Goal: Participate in discussion: Engage in conversation with other users on a specific topic

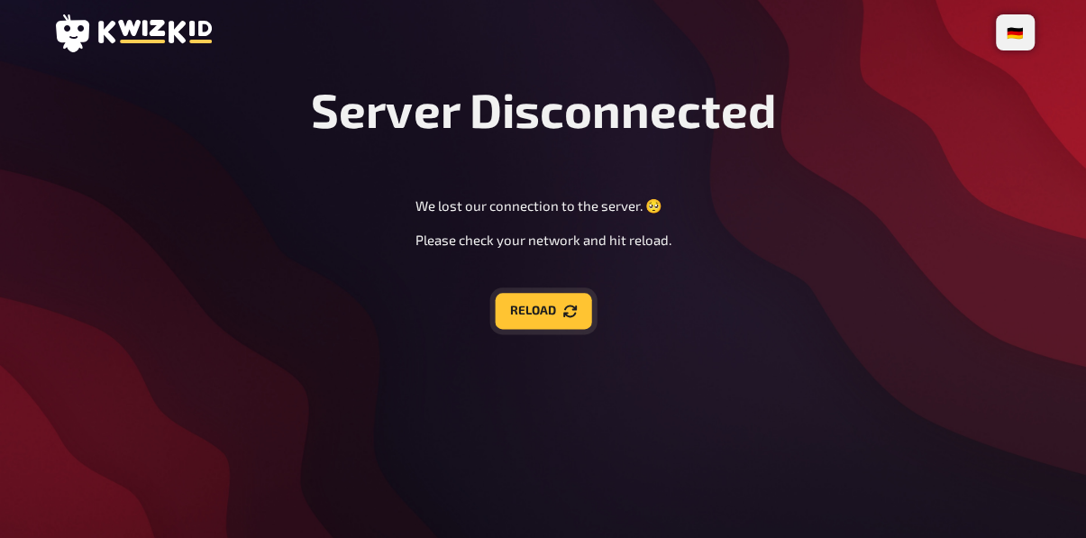
click at [548, 314] on button "Reload" at bounding box center [543, 311] width 96 height 36
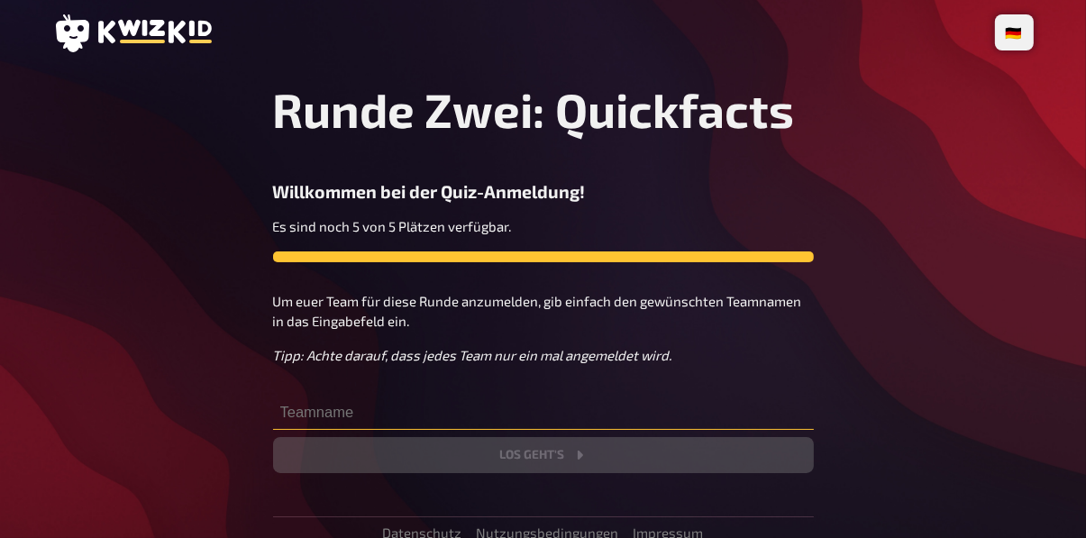
click at [317, 405] on input "text" at bounding box center [543, 412] width 541 height 36
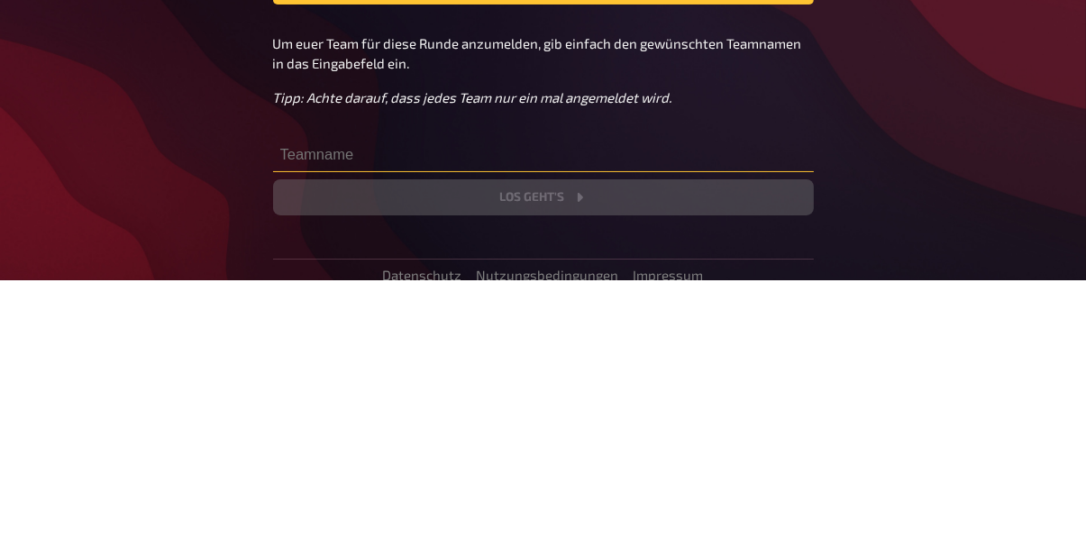
scroll to position [3, 0]
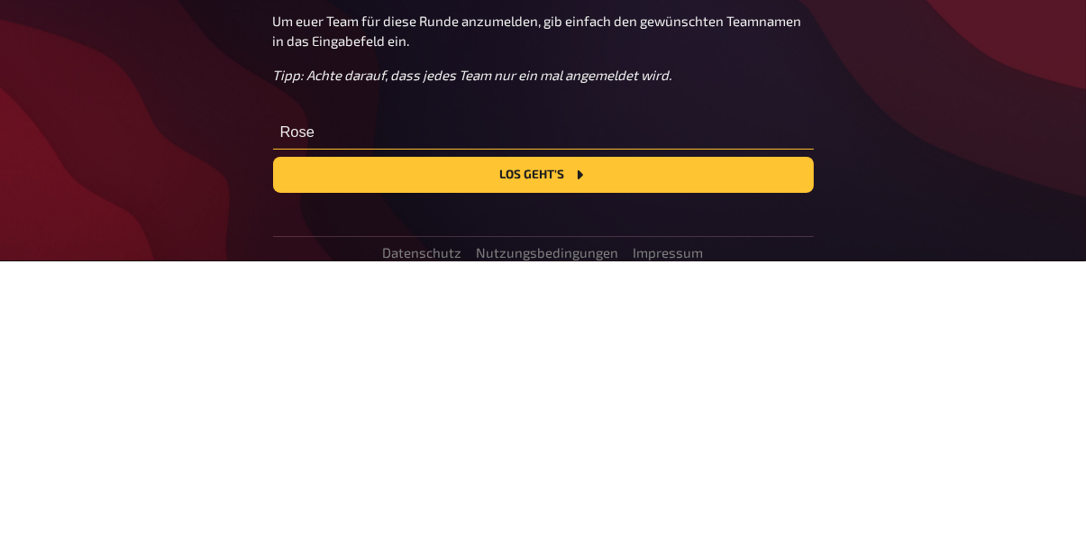
type input "Rose"
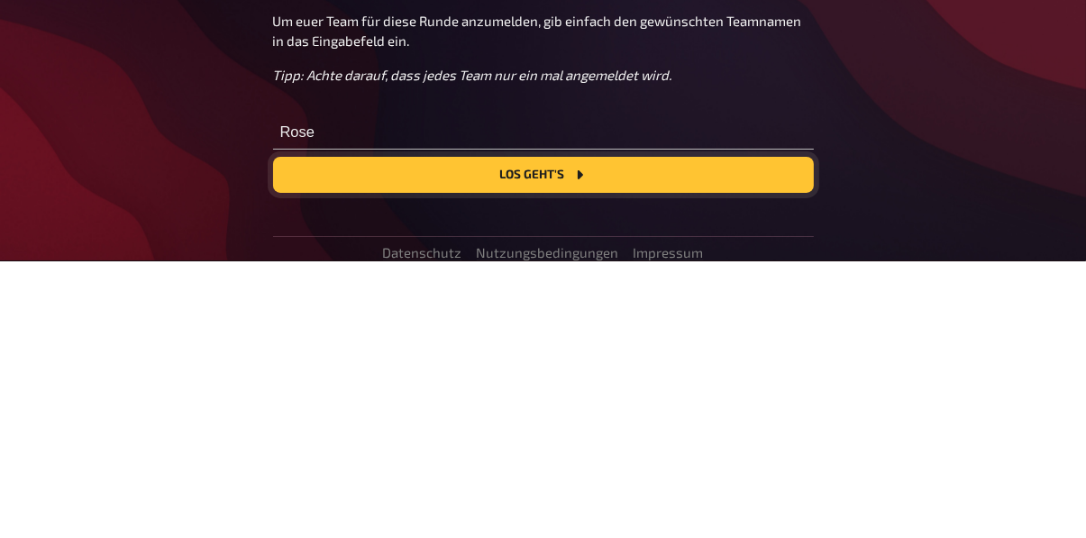
click at [348, 450] on button "Los geht's" at bounding box center [543, 452] width 541 height 36
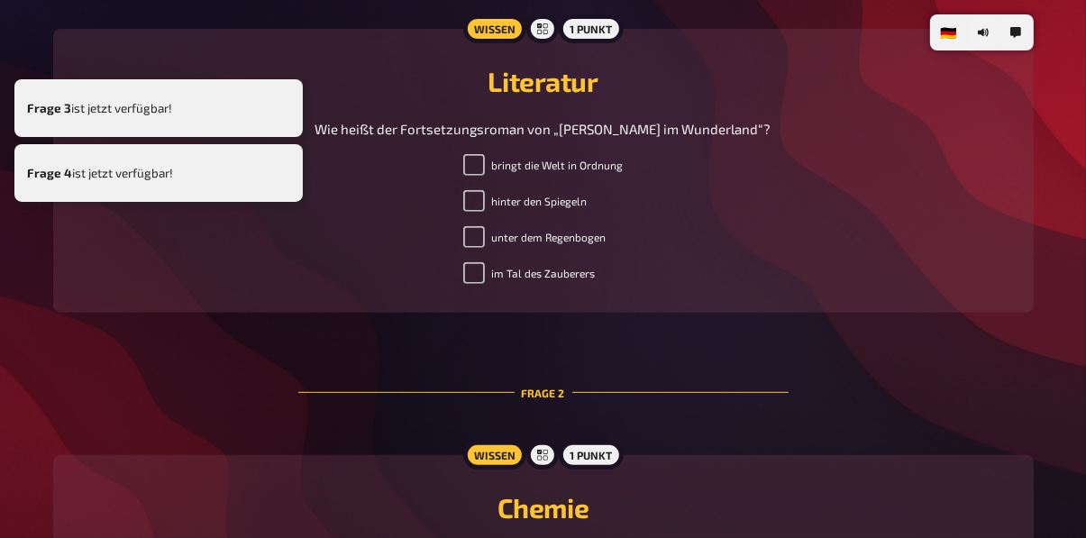
scroll to position [606, 0]
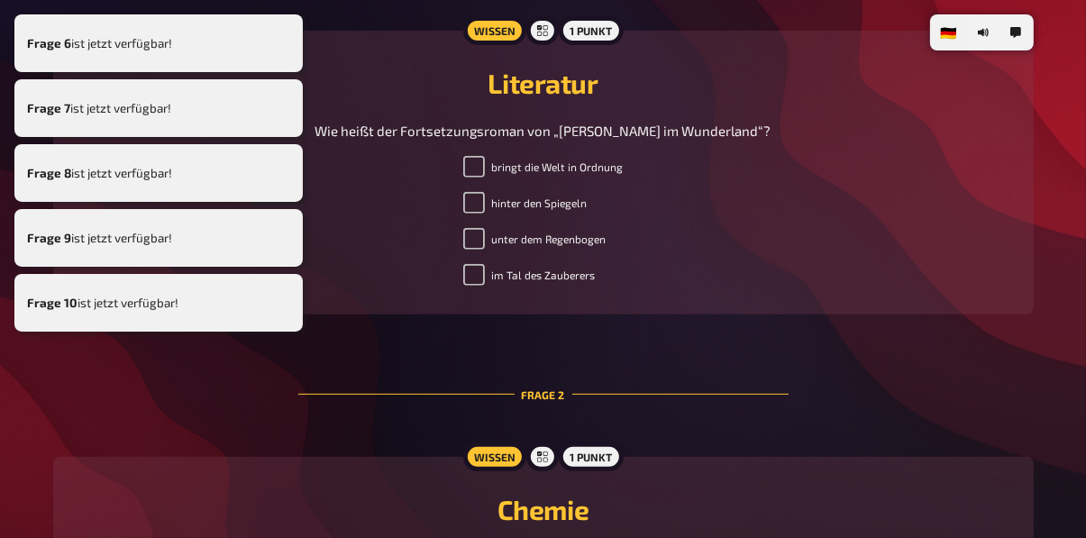
click at [536, 214] on label "hinter den Spiegeln" at bounding box center [525, 203] width 124 height 22
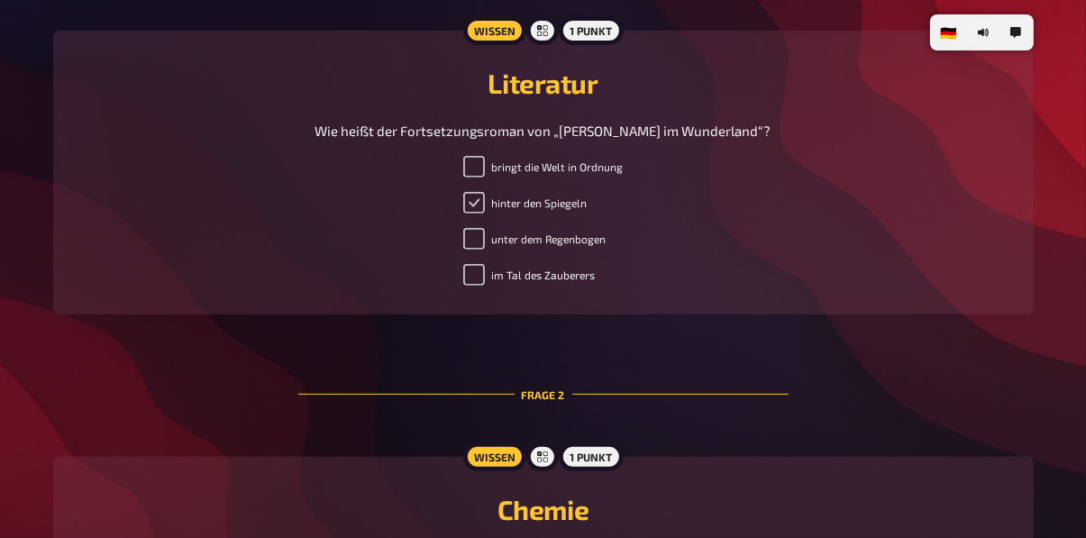
click at [472, 214] on input "hinter den Spiegeln" at bounding box center [474, 203] width 22 height 22
checkbox input "true"
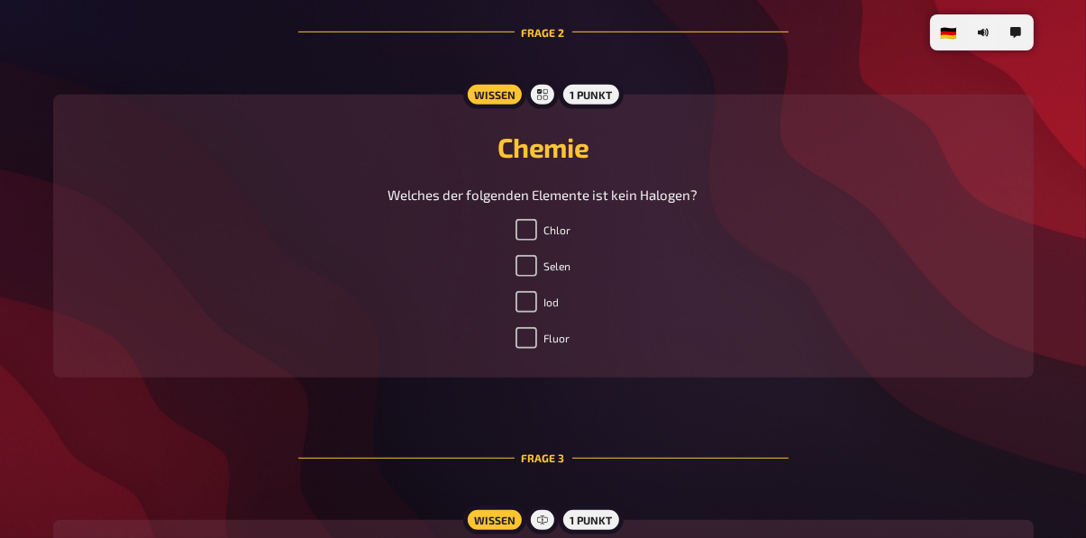
scroll to position [972, 0]
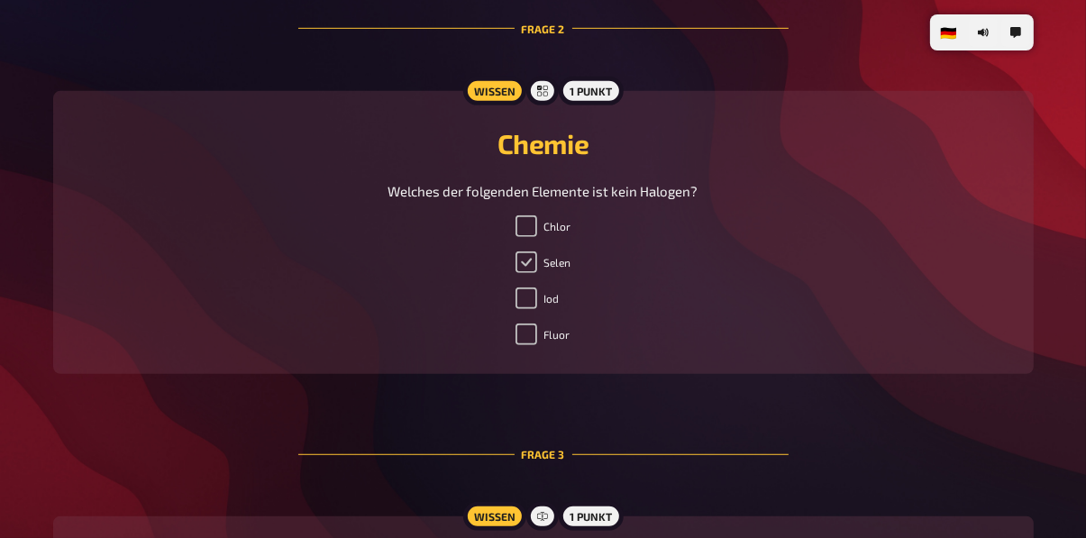
click at [522, 273] on input "Selen" at bounding box center [526, 262] width 22 height 22
checkbox input "true"
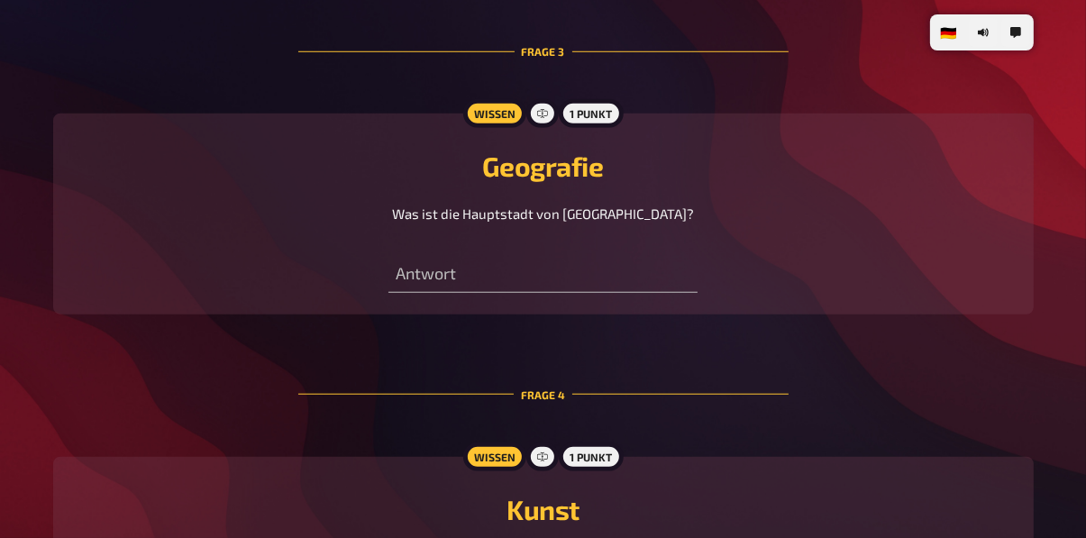
scroll to position [1392, 0]
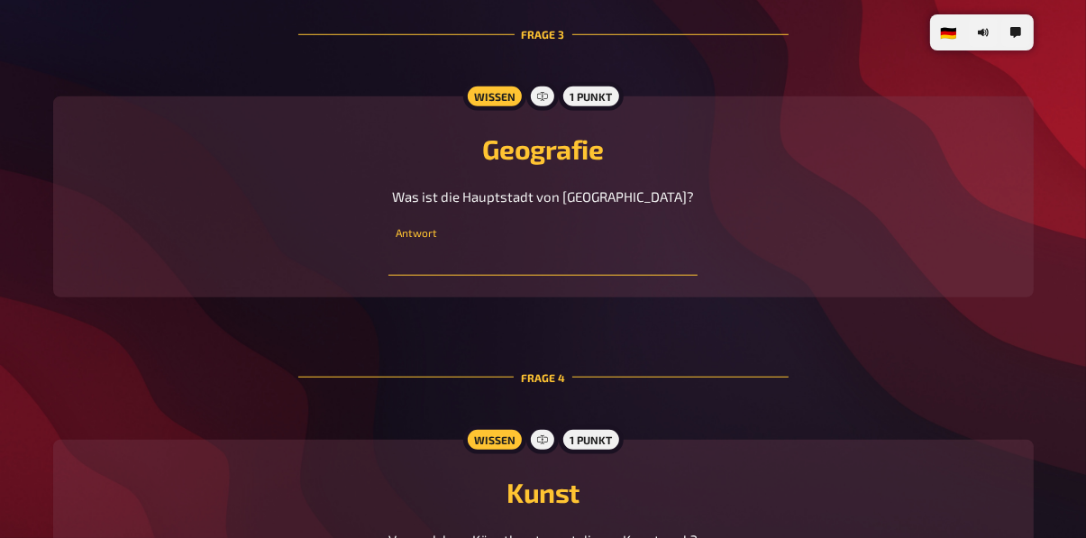
click at [496, 276] on input "text" at bounding box center [542, 258] width 309 height 36
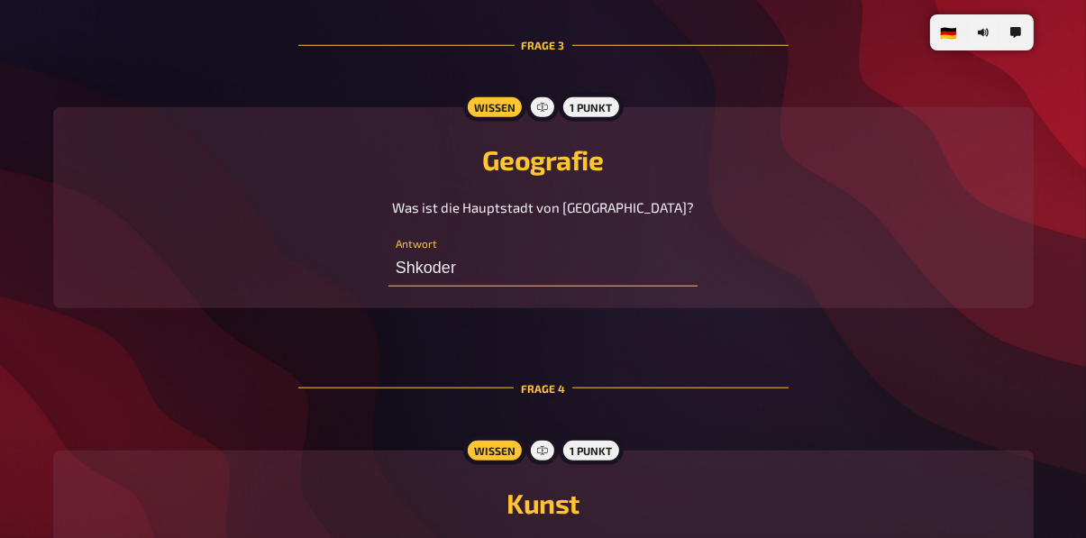
scroll to position [1376, 0]
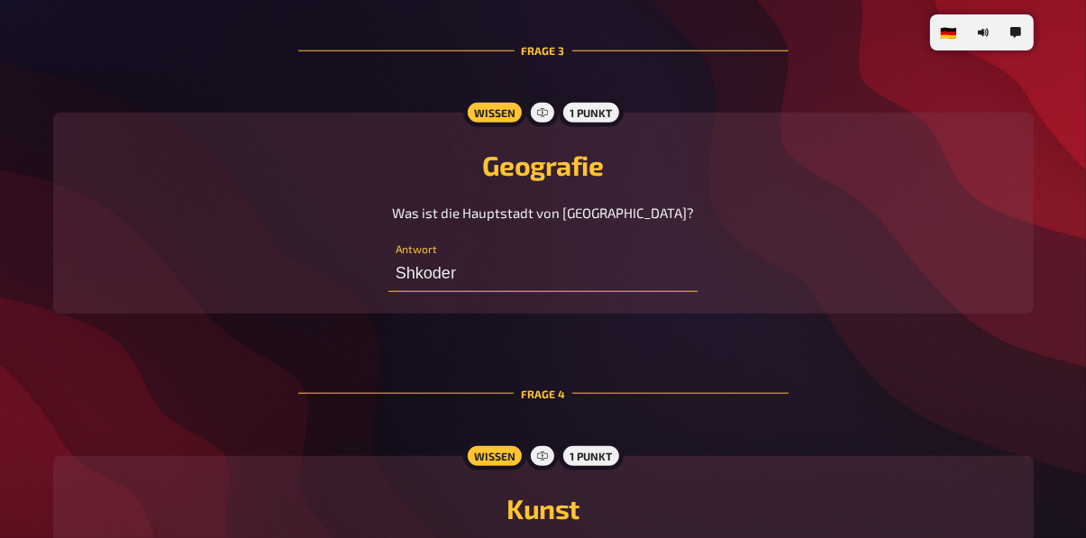
click at [396, 292] on input "Shkoder" at bounding box center [542, 274] width 309 height 36
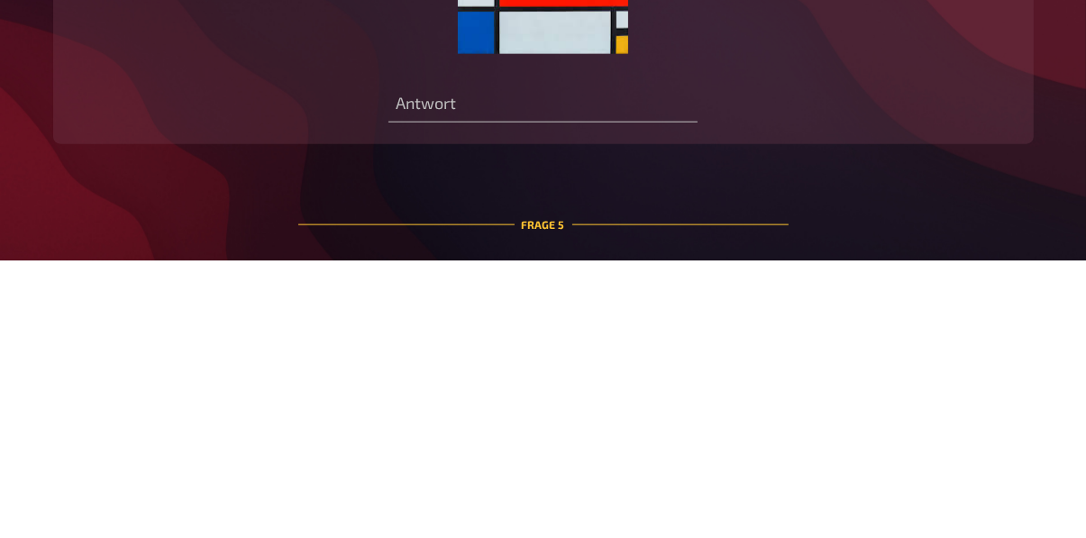
scroll to position [1800, 0]
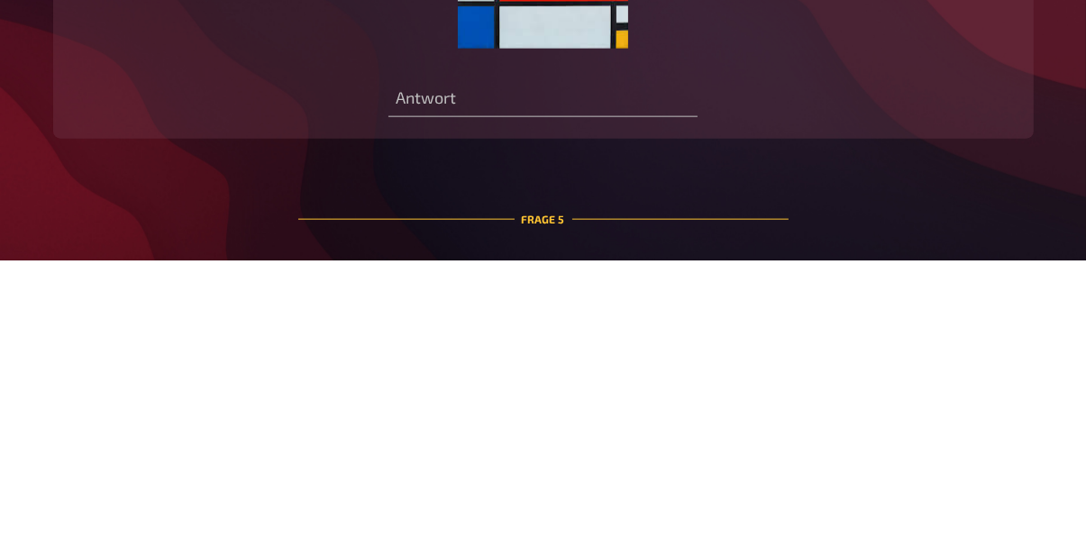
type input "R, Shkoder"
click at [496, 395] on input "text" at bounding box center [542, 377] width 309 height 36
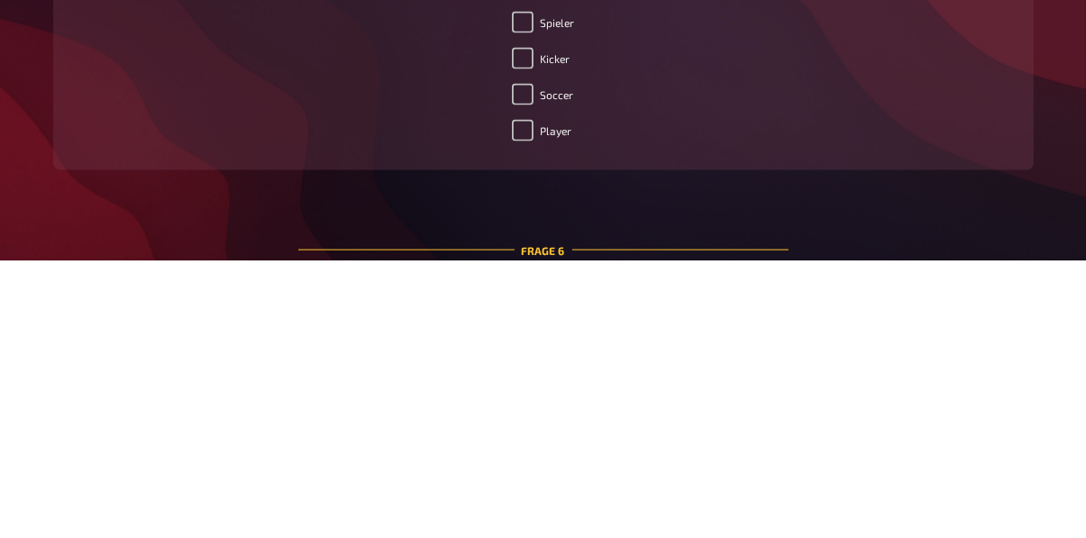
scroll to position [2198, 0]
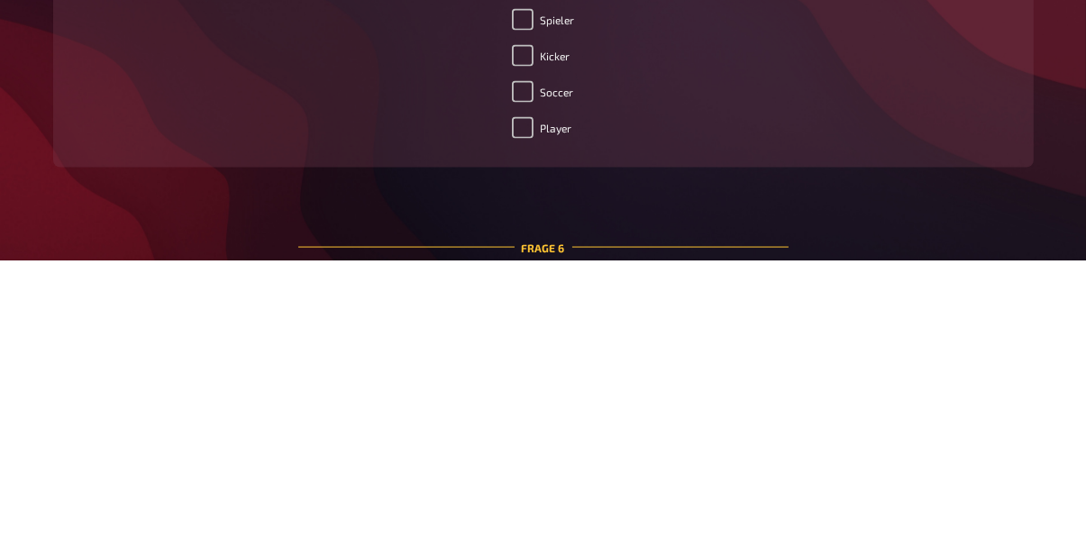
type input "R kandinsky"
click at [530, 344] on input "Kicker" at bounding box center [523, 334] width 22 height 22
checkbox input "true"
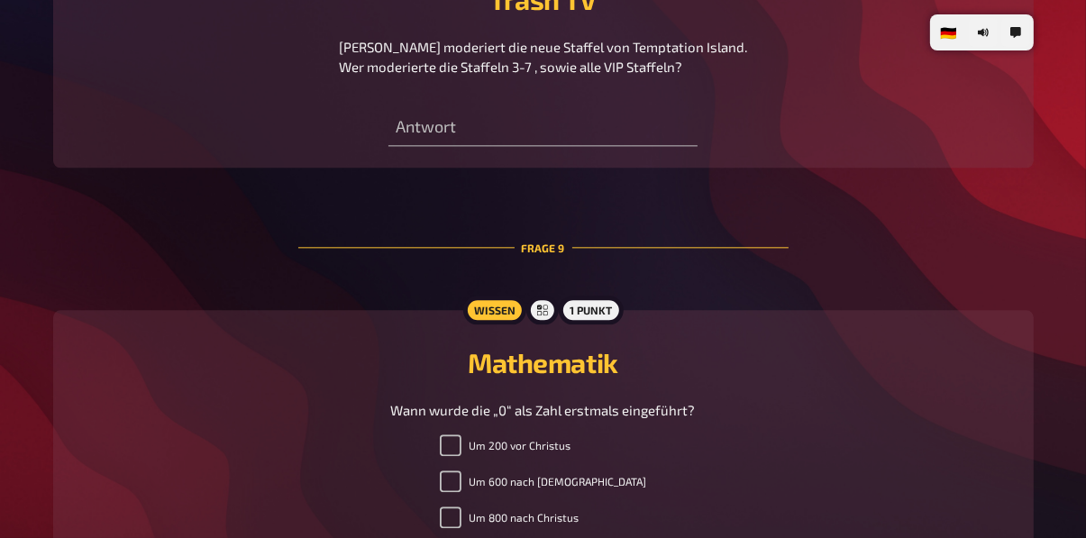
scroll to position [3803, 0]
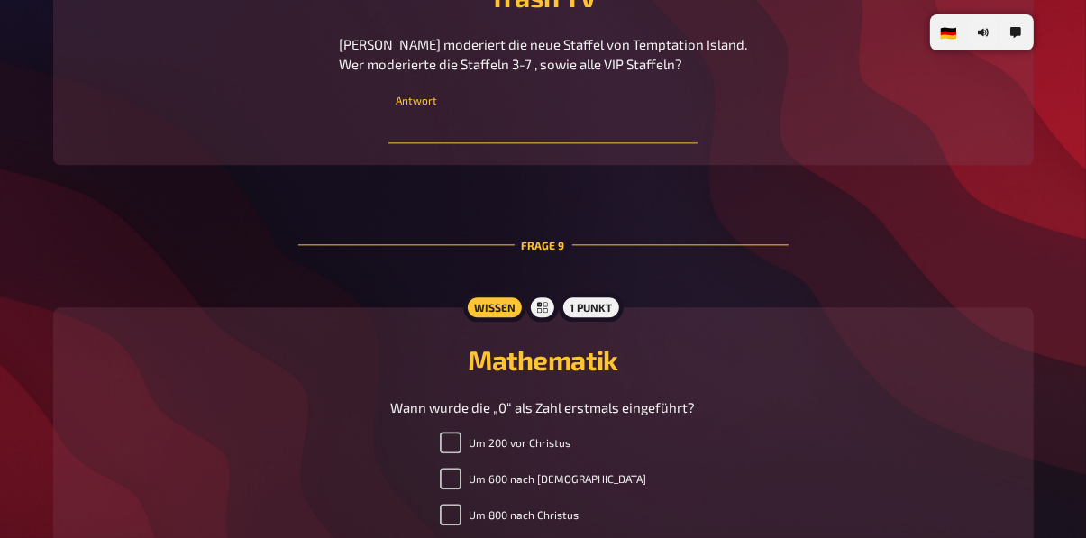
click at [525, 143] on input "text" at bounding box center [542, 125] width 309 height 36
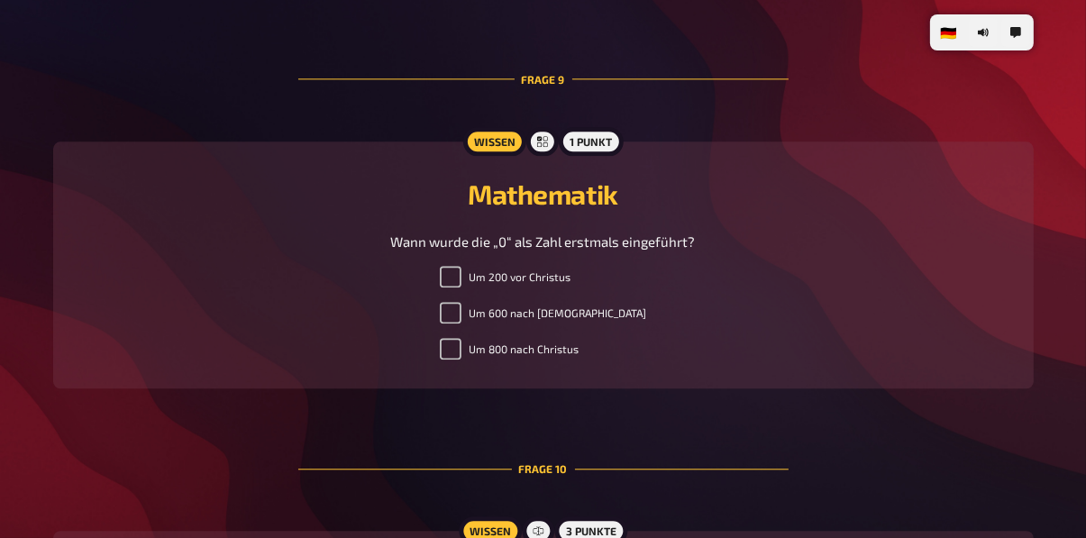
scroll to position [3976, 0]
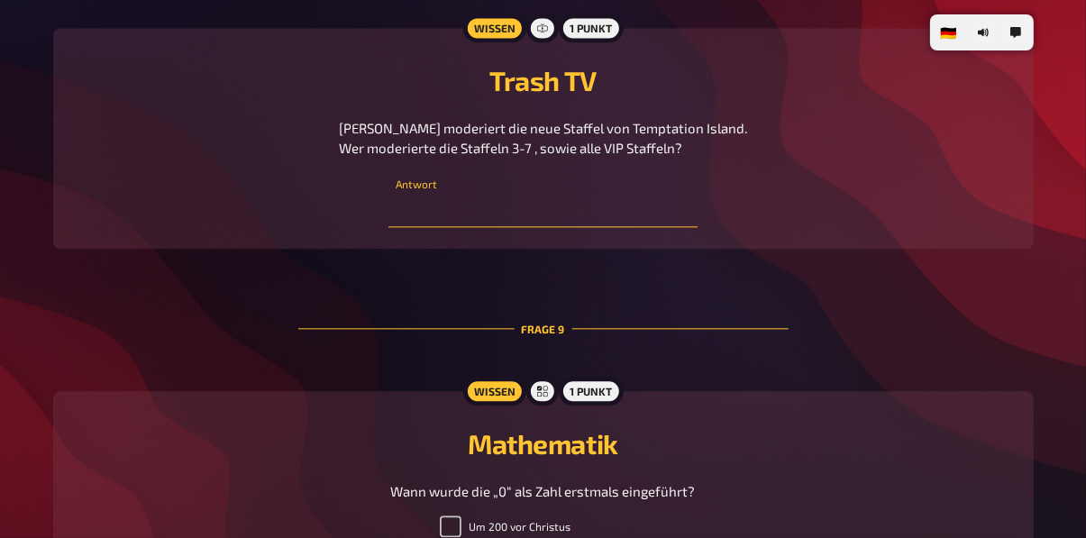
click at [512, 227] on input "text" at bounding box center [542, 209] width 309 height 36
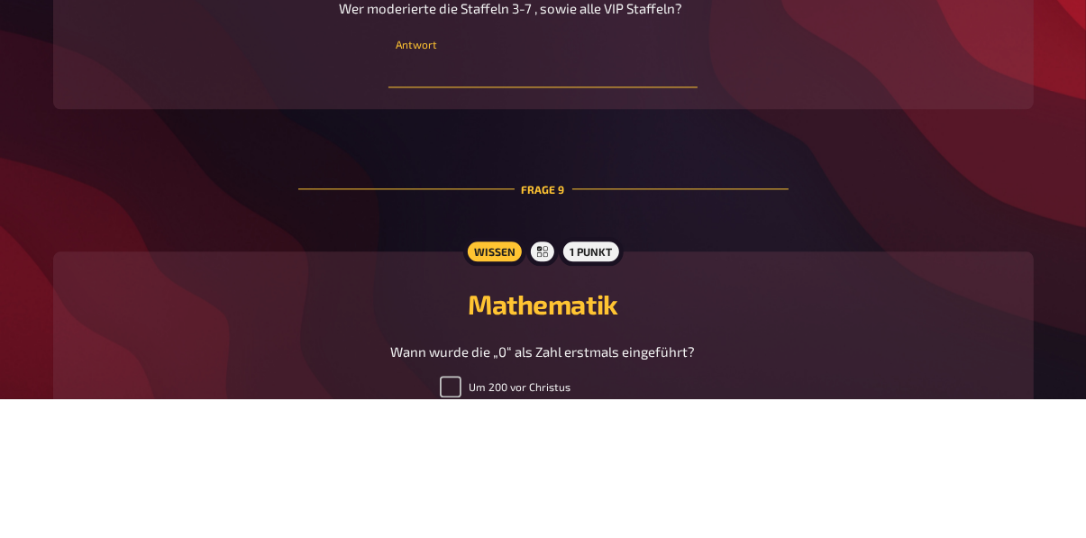
scroll to position [3719, 0]
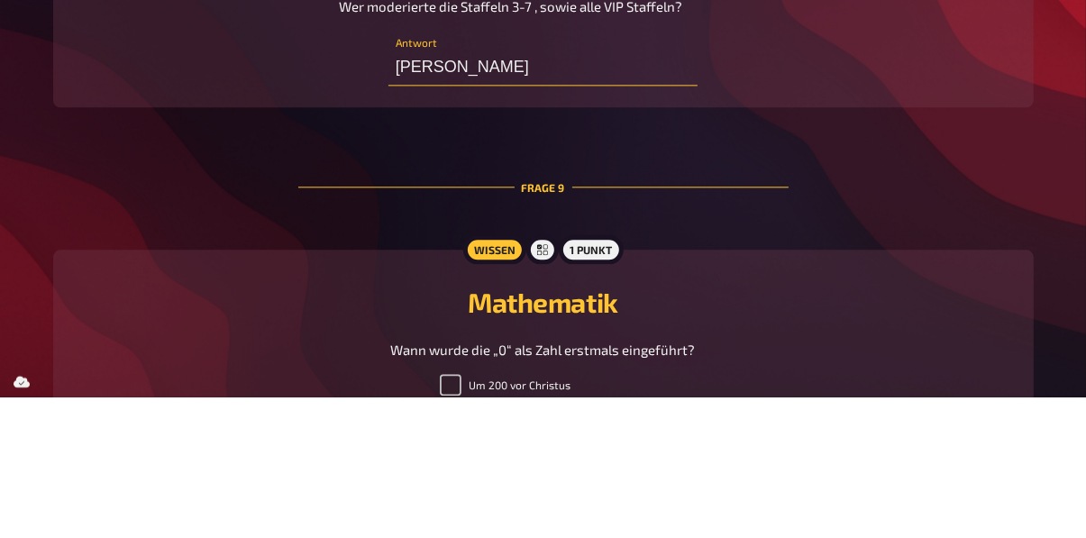
click at [396, 227] on input "Lola Weippert" at bounding box center [542, 209] width 309 height 36
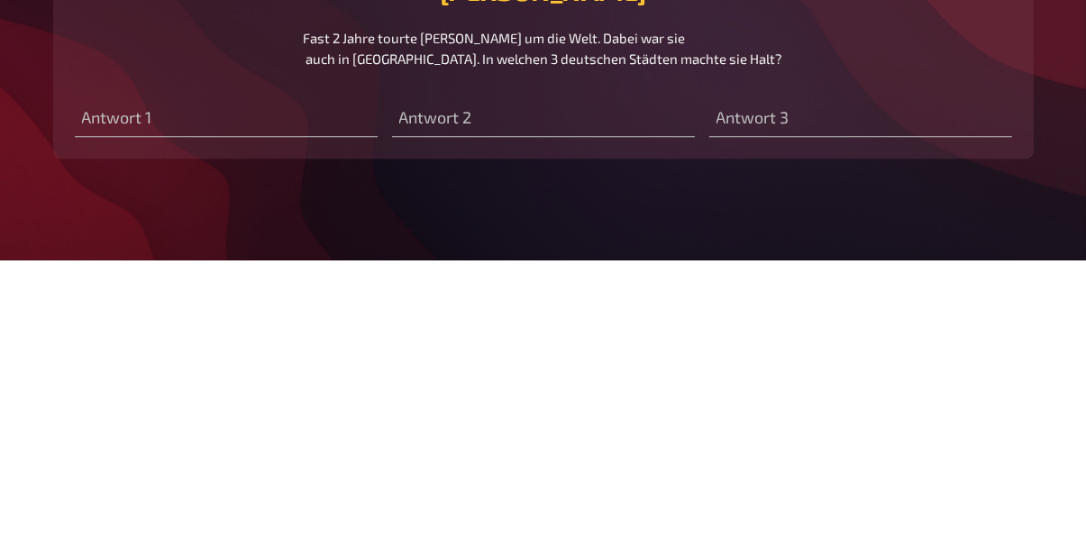
scroll to position [4285, 0]
type input "R: Lola Weippert"
click at [144, 414] on input "text" at bounding box center [226, 396] width 303 height 36
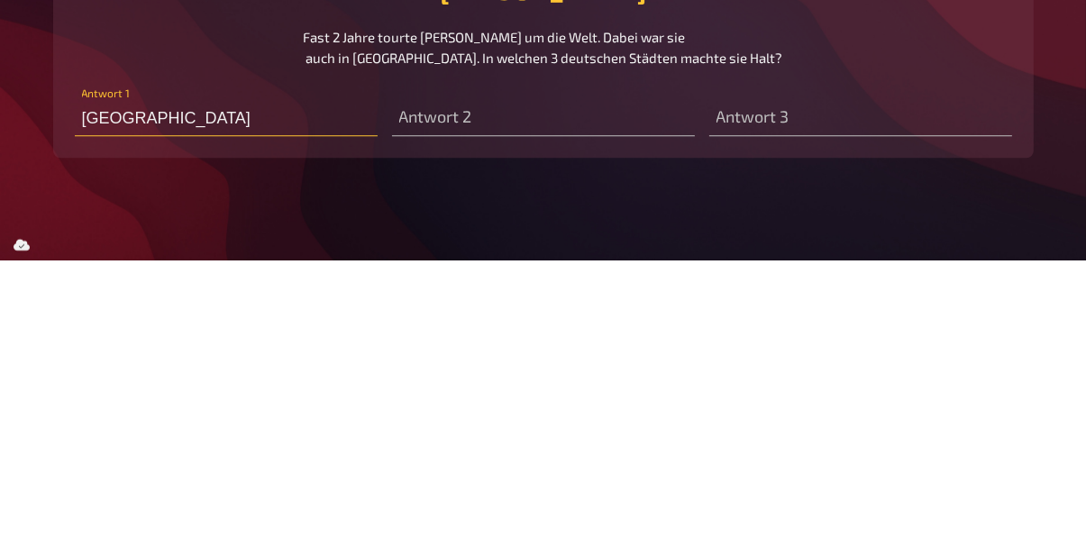
type input "München"
click at [467, 414] on input "text" at bounding box center [543, 396] width 303 height 36
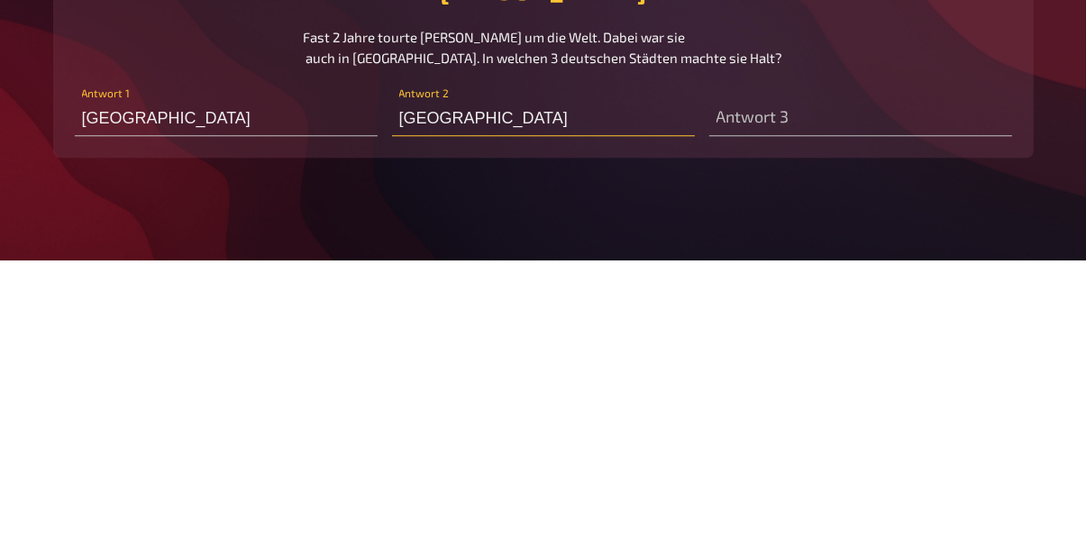
type input "Gelsenkirchen"
click at [81, 414] on input "München" at bounding box center [226, 396] width 303 height 36
type input "R München"
click at [401, 414] on input "Gelsenkirchen" at bounding box center [543, 396] width 303 height 36
type input "R Gelsenkirchen"
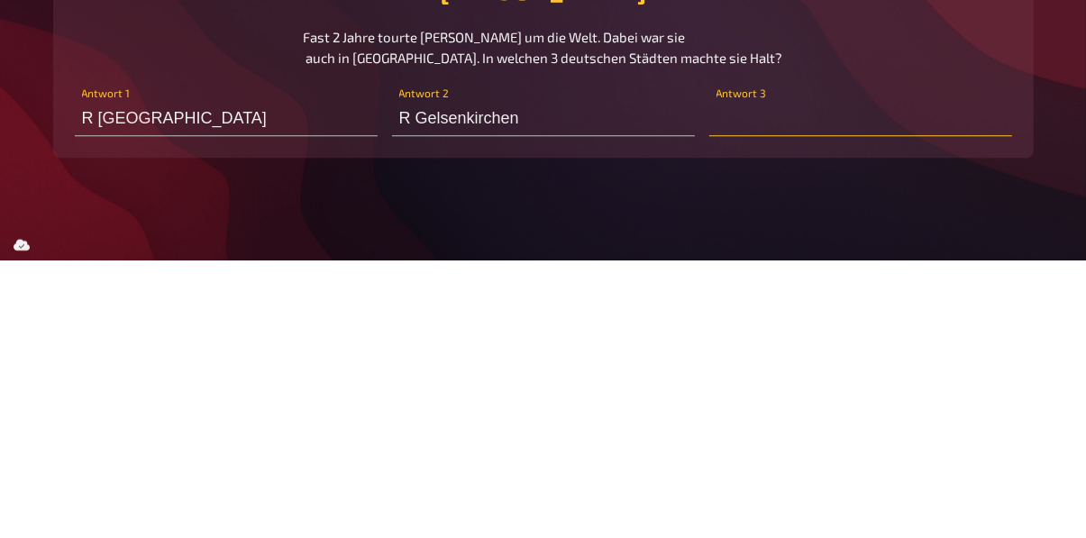
click at [712, 414] on input "text" at bounding box center [860, 396] width 303 height 36
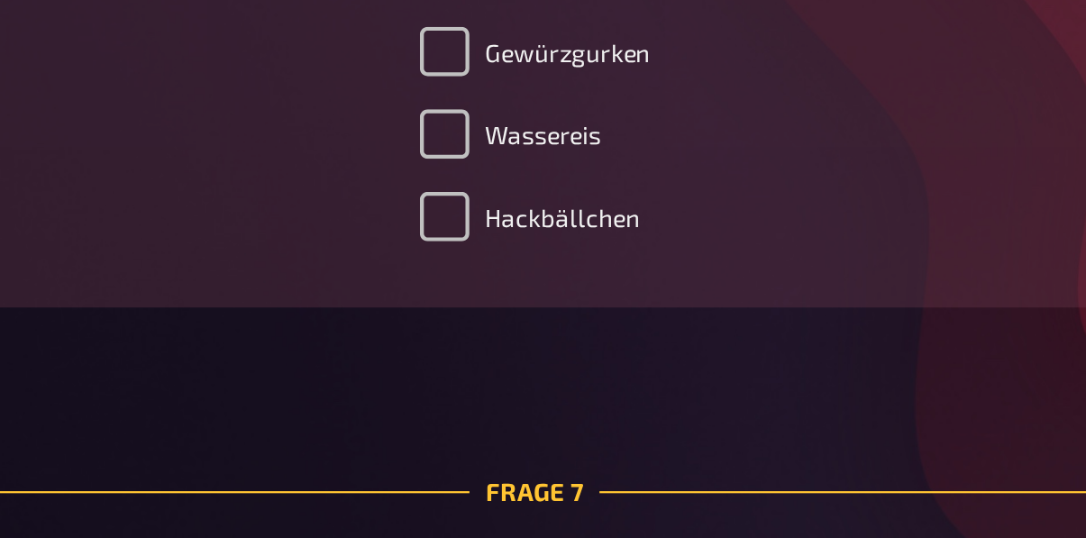
scroll to position [2922, 0]
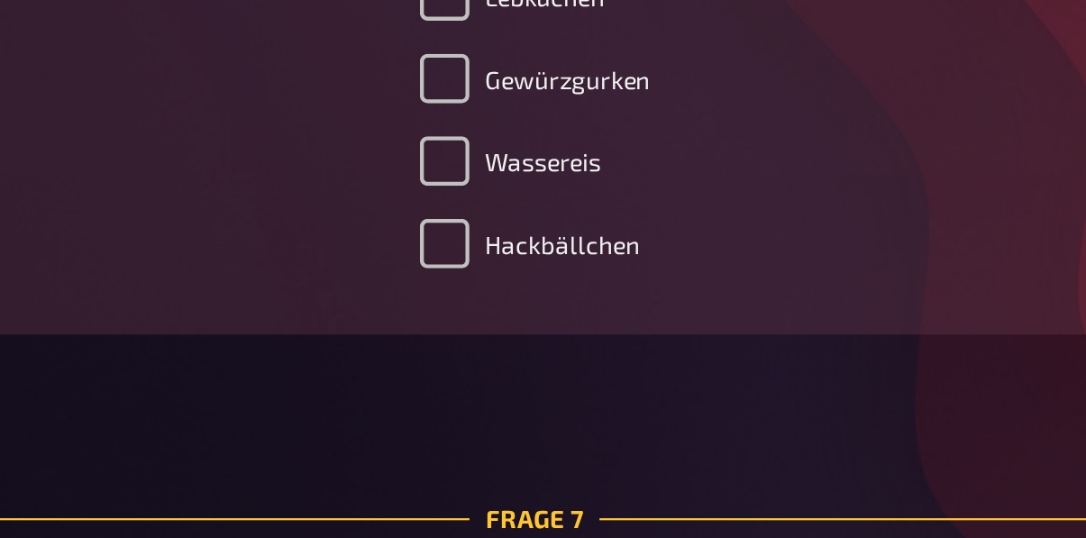
type input "R Hamburg"
click at [493, 81] on input "Wassereis" at bounding box center [504, 70] width 22 height 22
checkbox input "true"
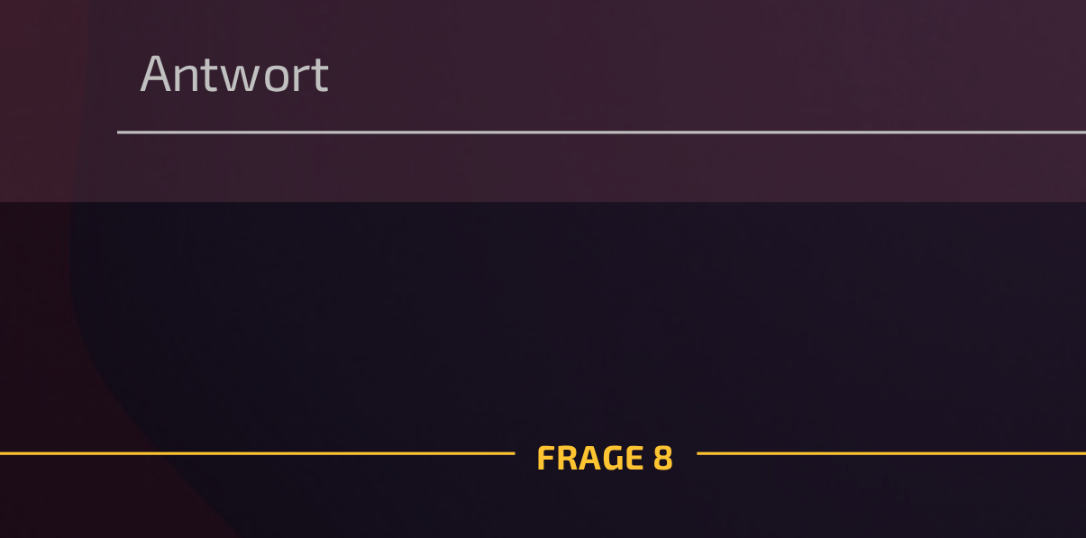
scroll to position [3185, 0]
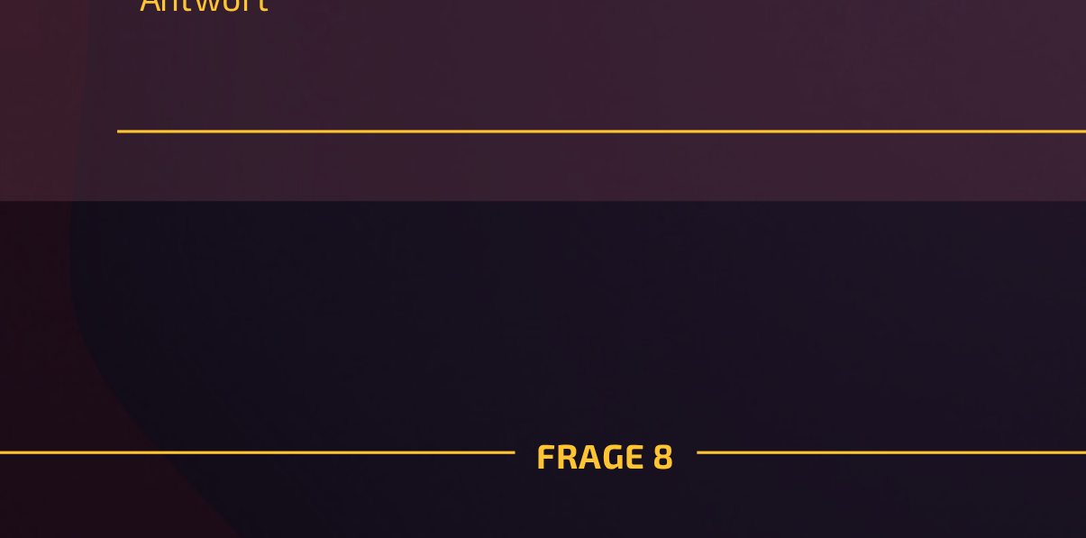
click at [441, 398] on input "text" at bounding box center [542, 380] width 309 height 36
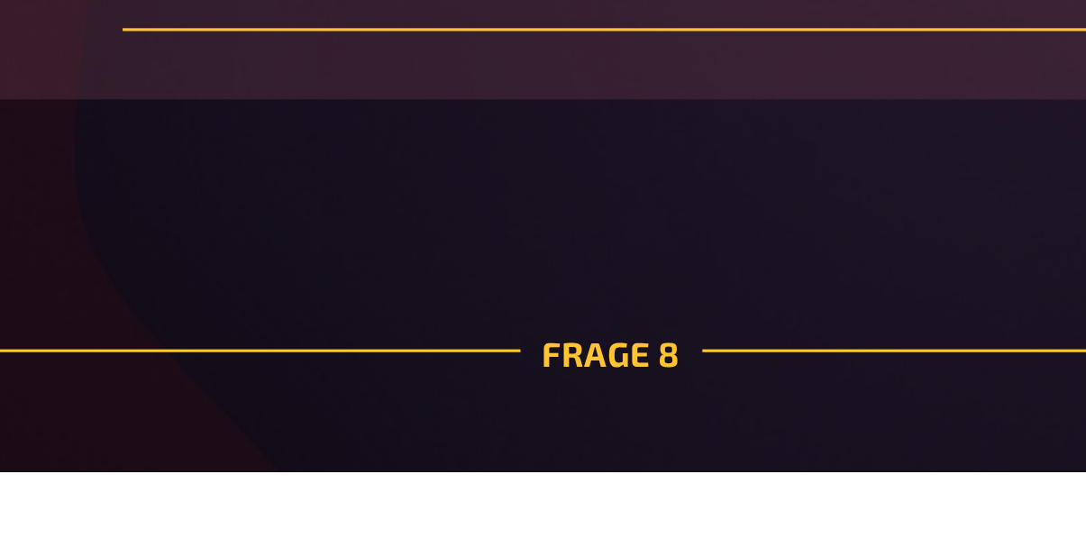
click at [396, 398] on input "Über etwas nicht im Bilde sein" at bounding box center [542, 380] width 309 height 36
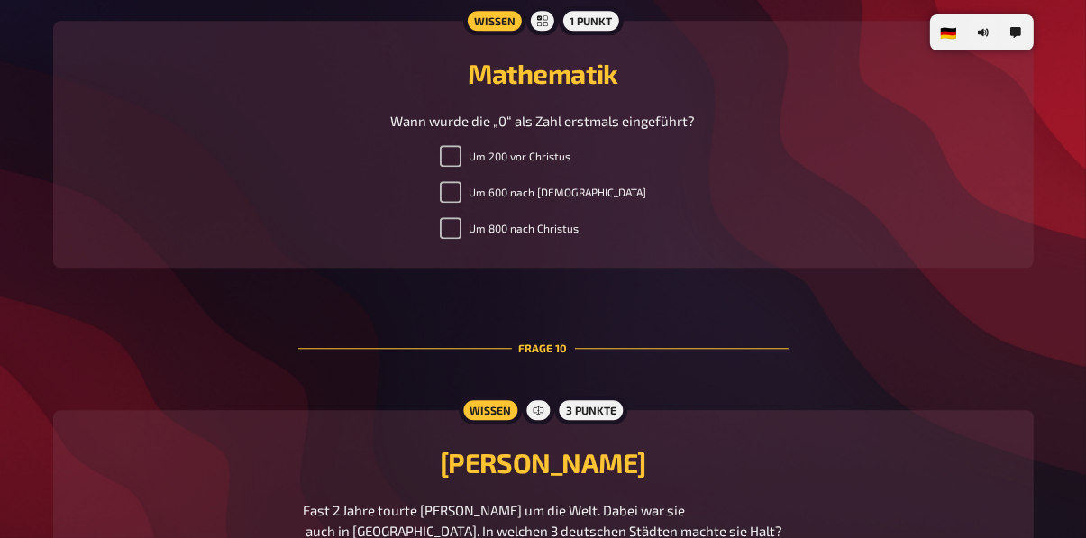
scroll to position [4091, 0]
type input "R Über etwas nicht im Bilde sein"
click at [461, 202] on input "Um 600 nach Christus" at bounding box center [451, 191] width 22 height 22
checkbox input "true"
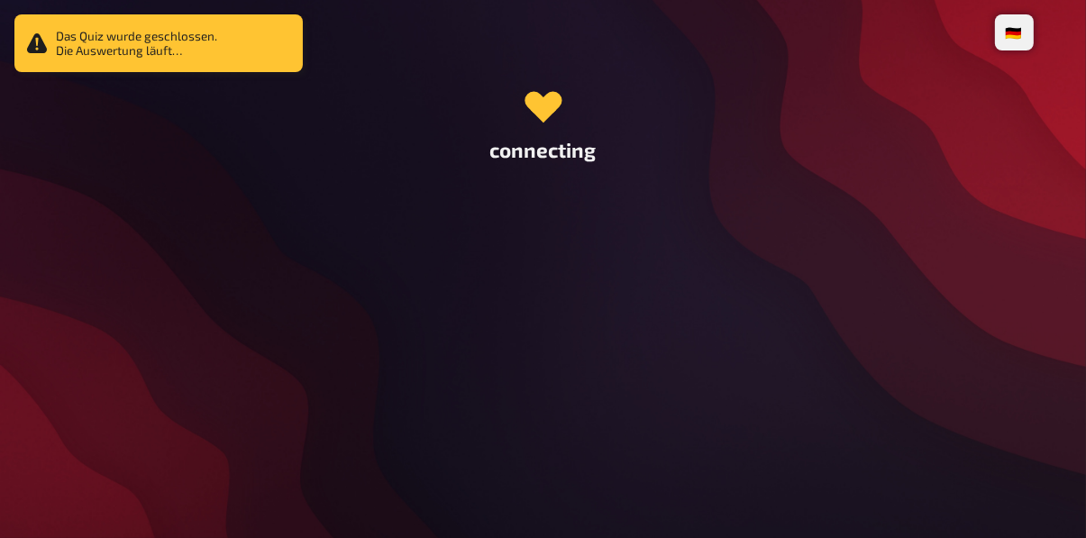
scroll to position [0, 0]
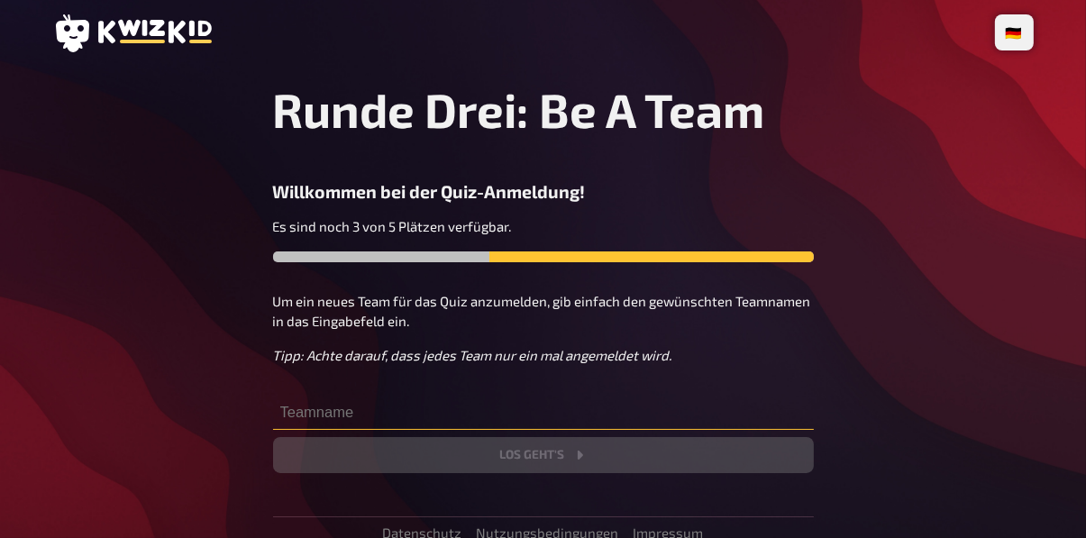
click at [311, 404] on input "text" at bounding box center [543, 412] width 541 height 36
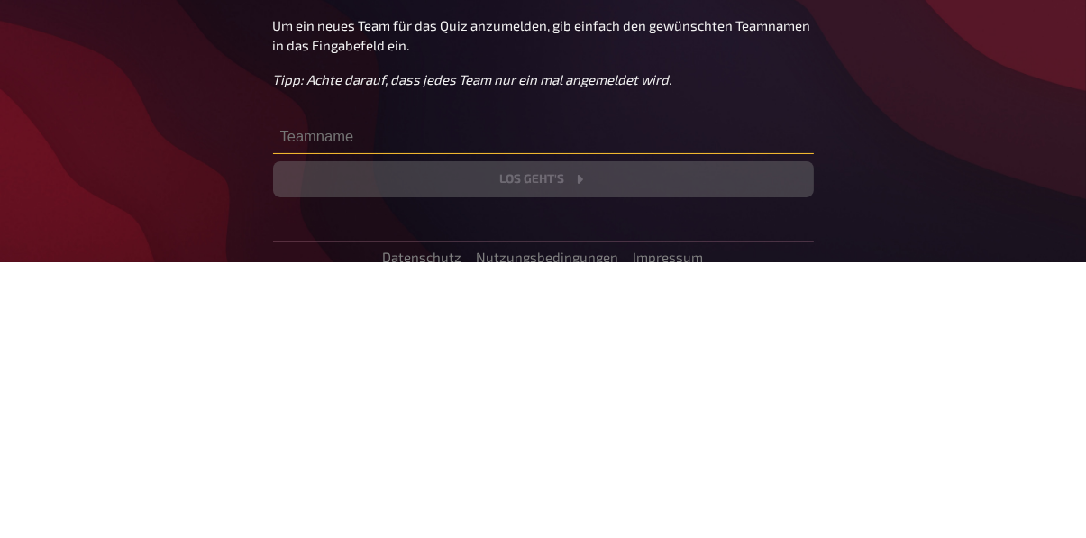
scroll to position [3, 0]
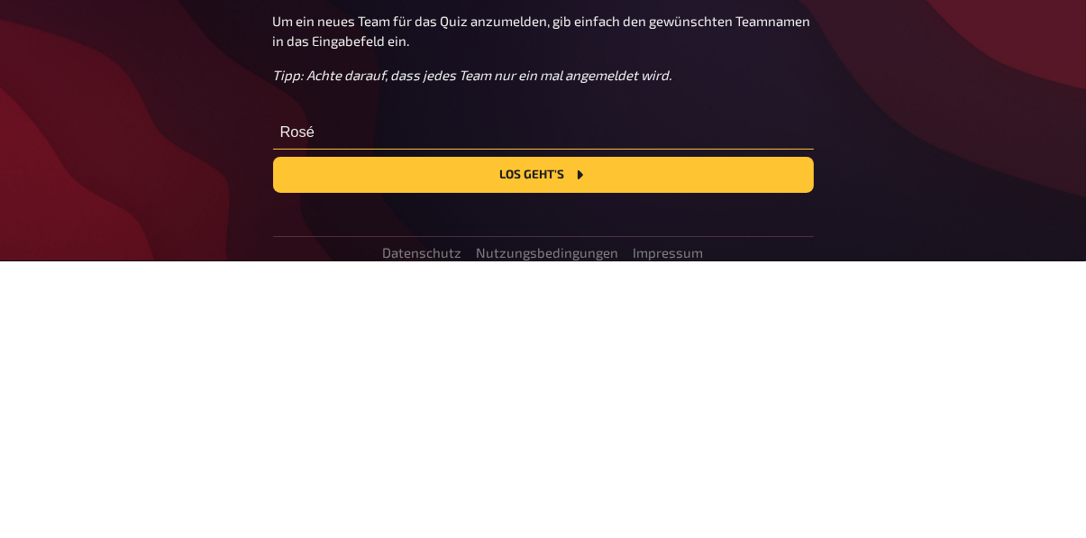
type input "Rosé"
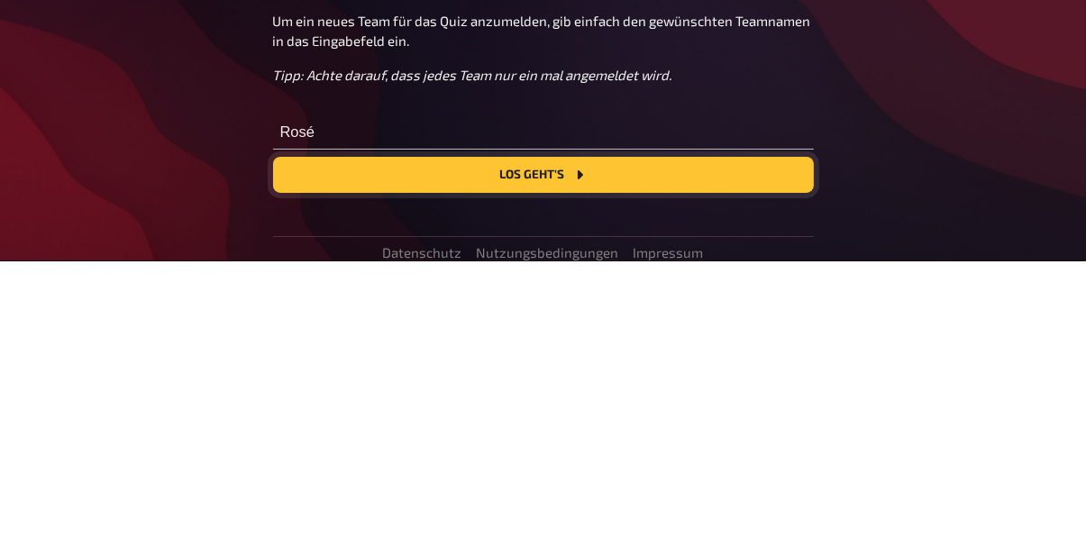
click at [331, 451] on button "Los geht's" at bounding box center [543, 452] width 541 height 36
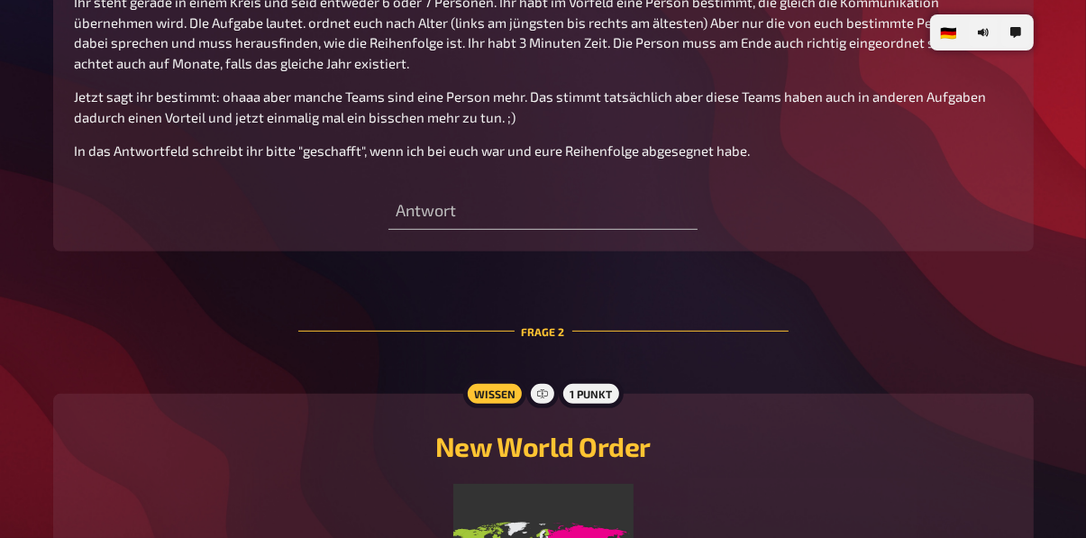
scroll to position [663, 0]
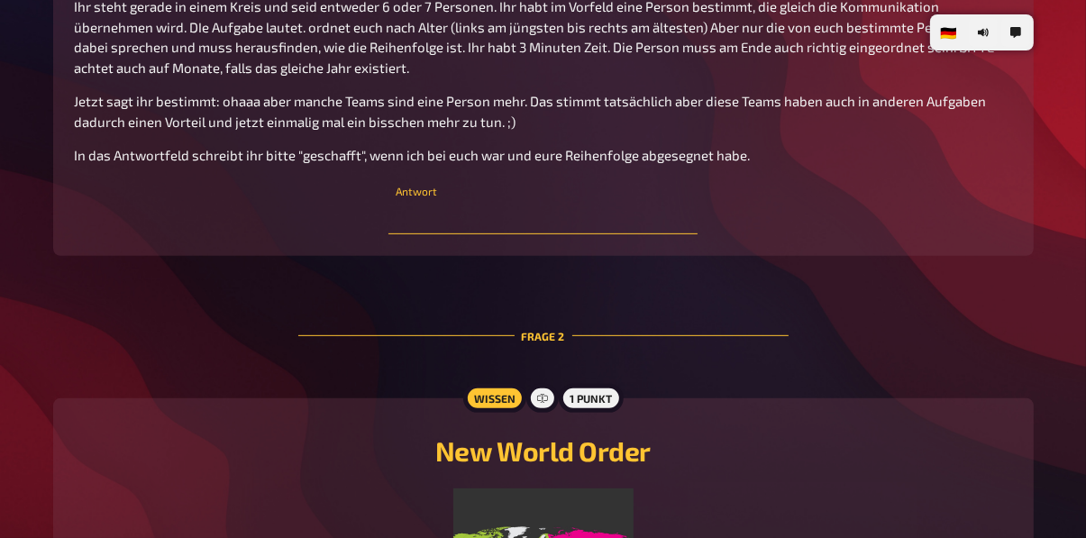
click at [522, 212] on input "text" at bounding box center [542, 216] width 309 height 36
click at [398, 209] on input "Geschafft" at bounding box center [542, 216] width 309 height 36
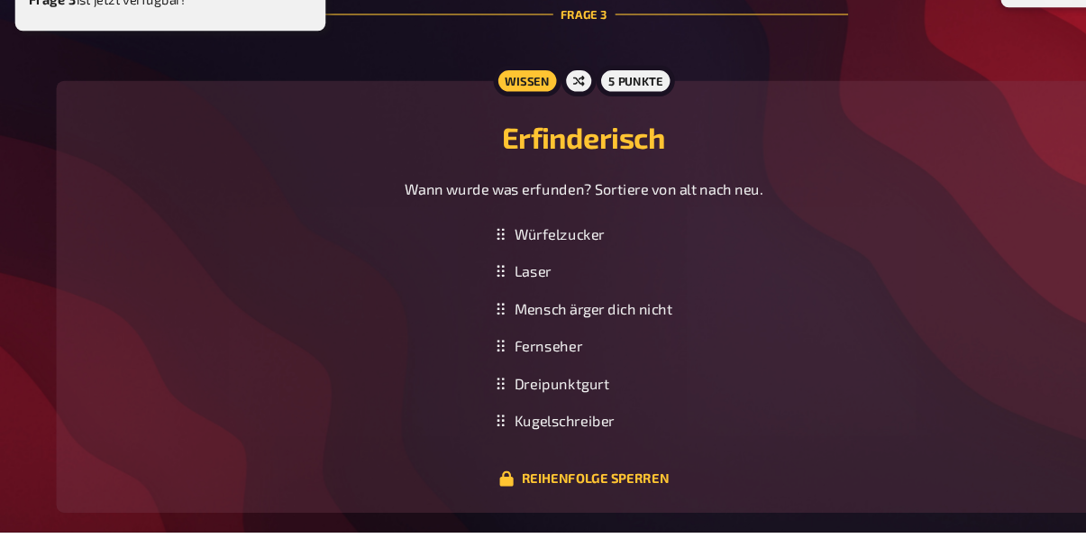
scroll to position [1487, 0]
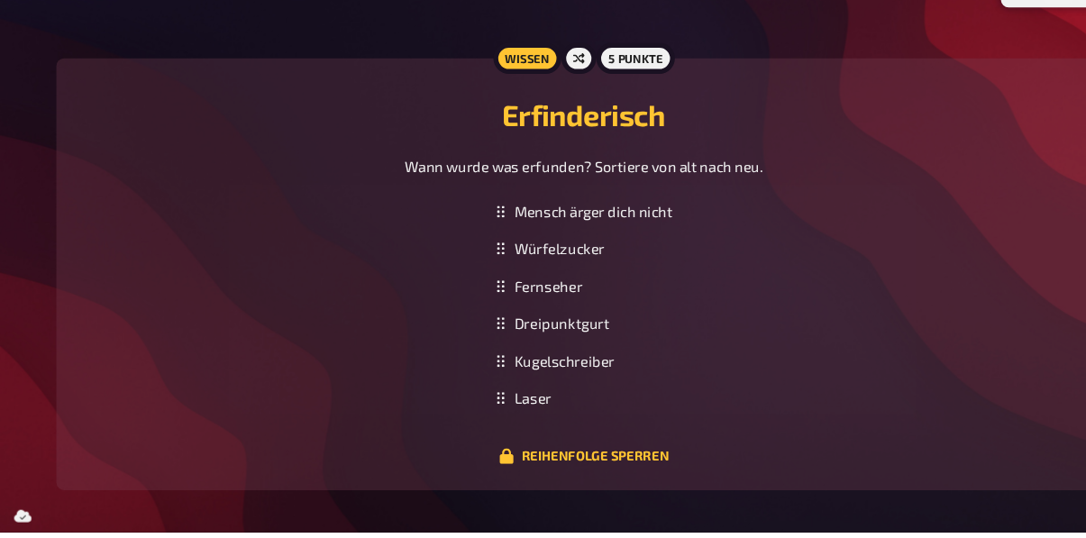
type input "R: Geschafft"
click at [459, 223] on div "Mensch ärger dich nicht" at bounding box center [542, 240] width 179 height 35
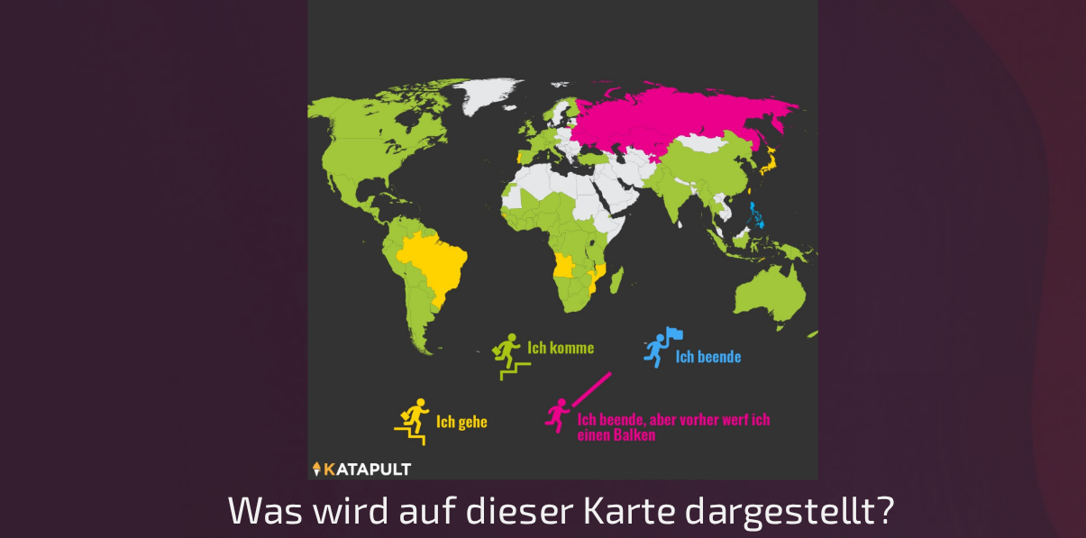
scroll to position [1133, 0]
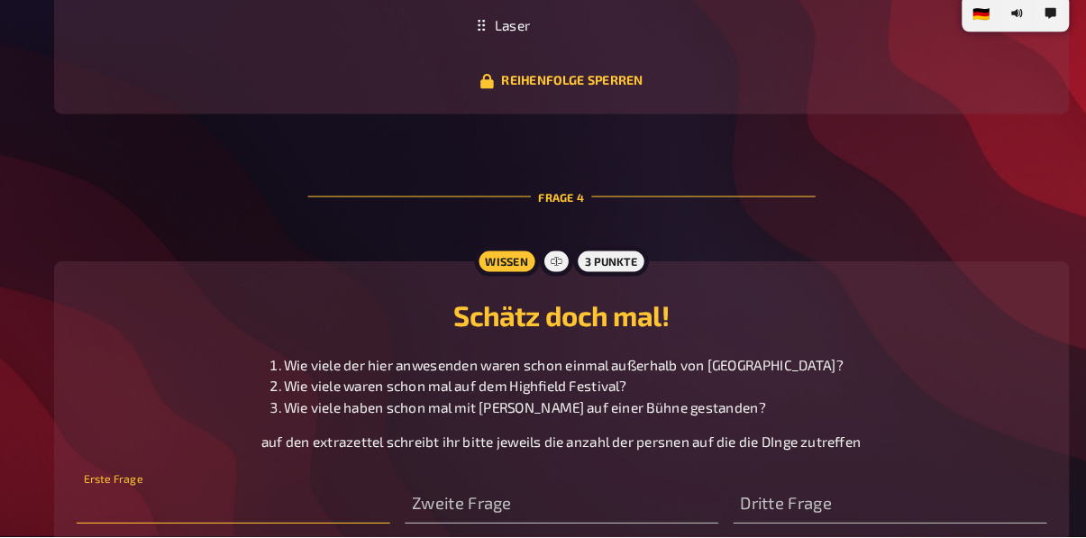
click at [133, 506] on input "text" at bounding box center [226, 507] width 303 height 36
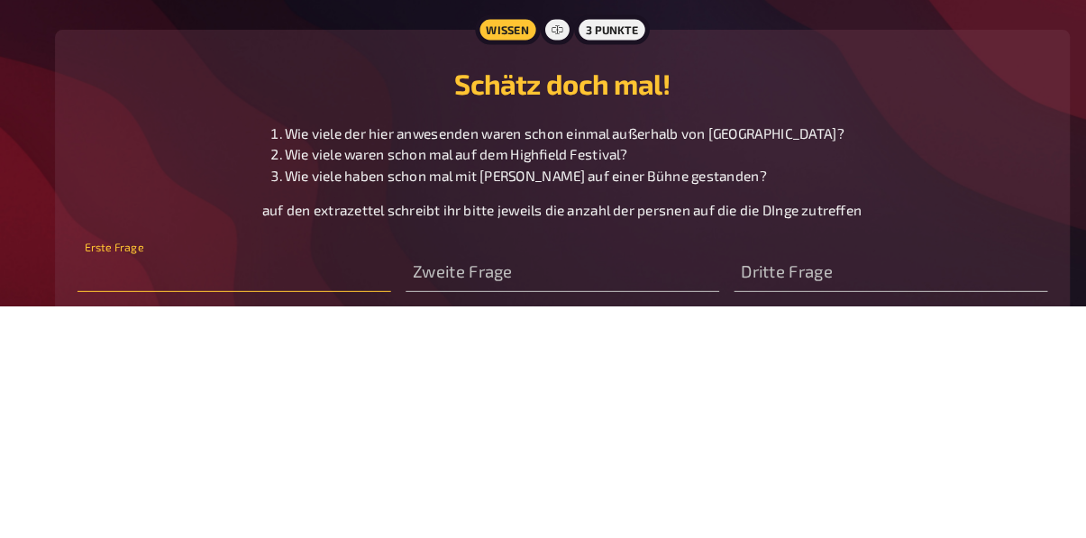
scroll to position [1903, 0]
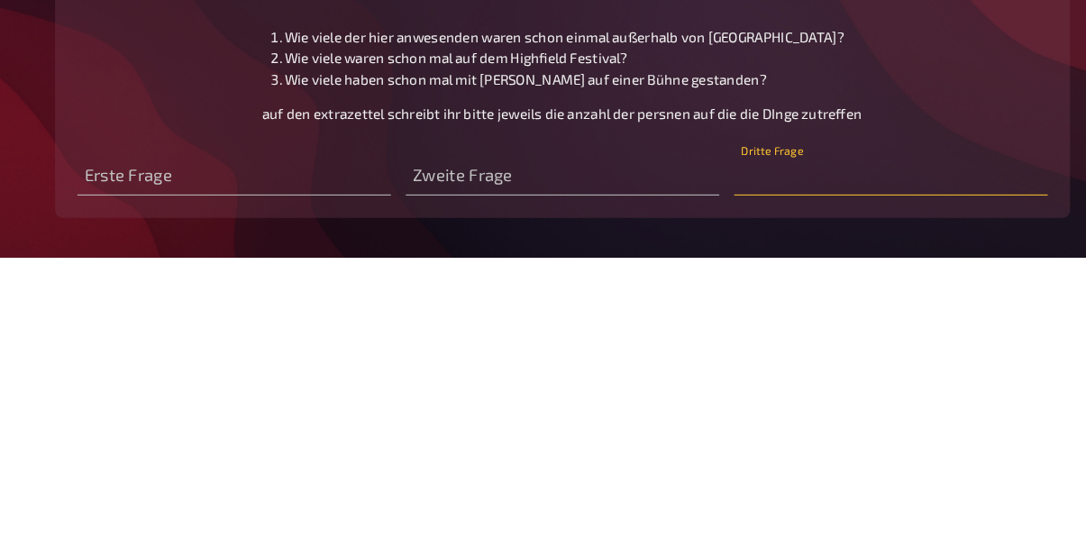
click at [759, 460] on input "text" at bounding box center [860, 459] width 303 height 36
type input "R: 8"
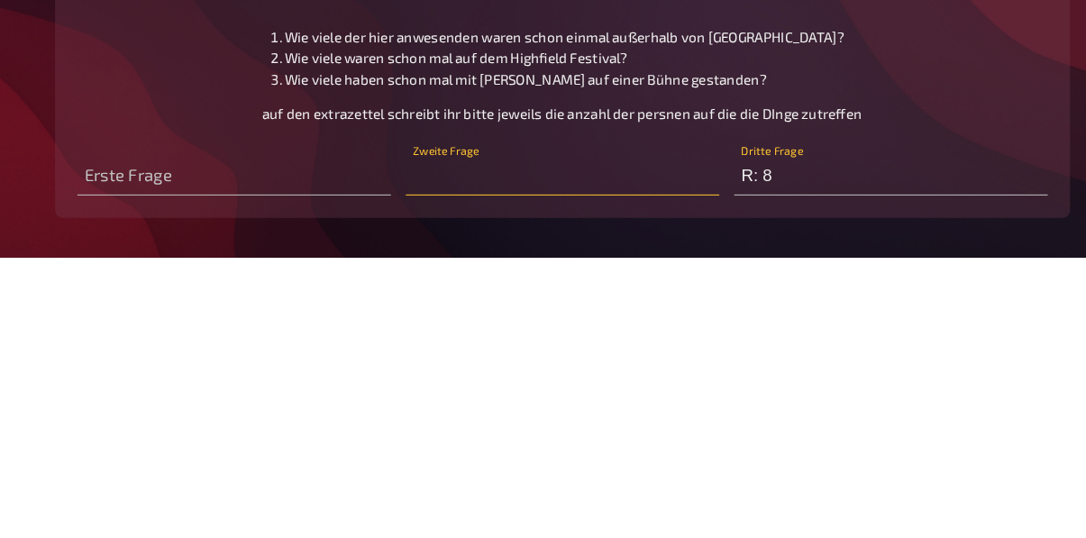
click at [431, 459] on input "text" at bounding box center [543, 459] width 303 height 36
click at [402, 460] on input "17" at bounding box center [543, 459] width 303 height 36
click at [446, 452] on input "17" at bounding box center [543, 459] width 303 height 36
type input "1"
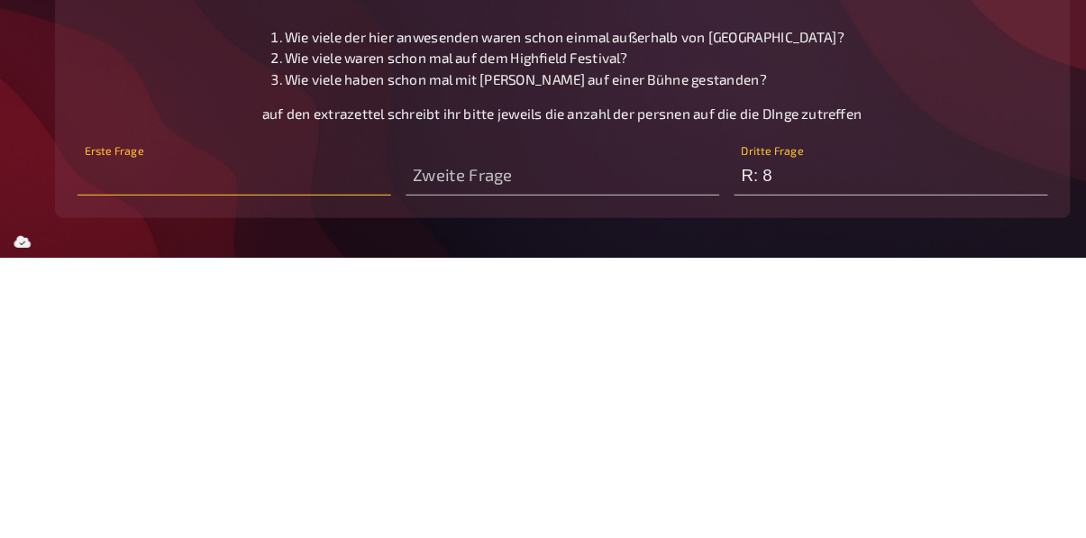
click at [273, 445] on input "text" at bounding box center [226, 459] width 303 height 36
click at [91, 446] on input "18" at bounding box center [226, 459] width 303 height 36
type input "R: 18"
click at [789, 462] on input "R: 8" at bounding box center [860, 459] width 303 height 36
type input "R: 9"
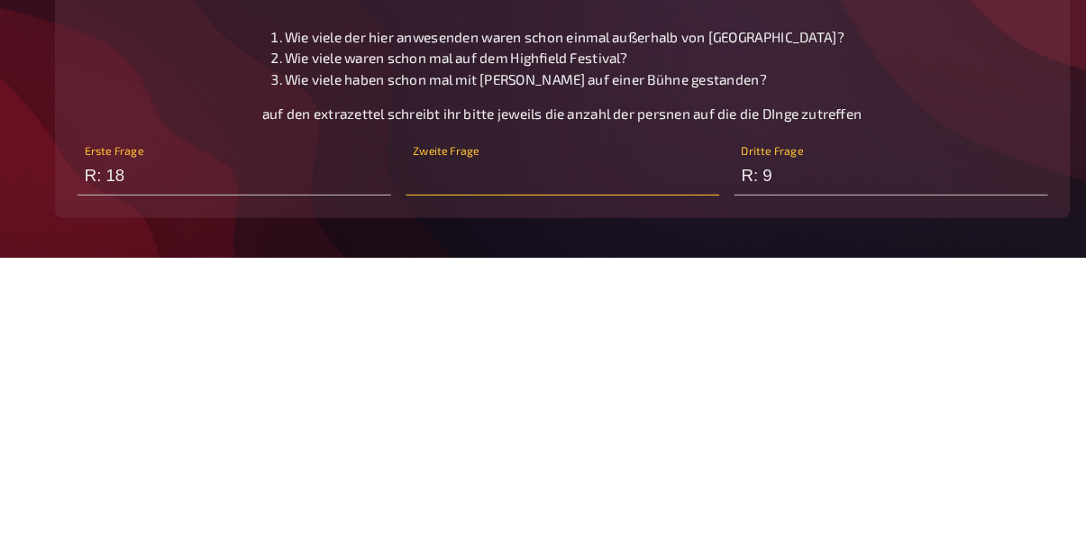
click at [437, 454] on input "text" at bounding box center [543, 459] width 303 height 36
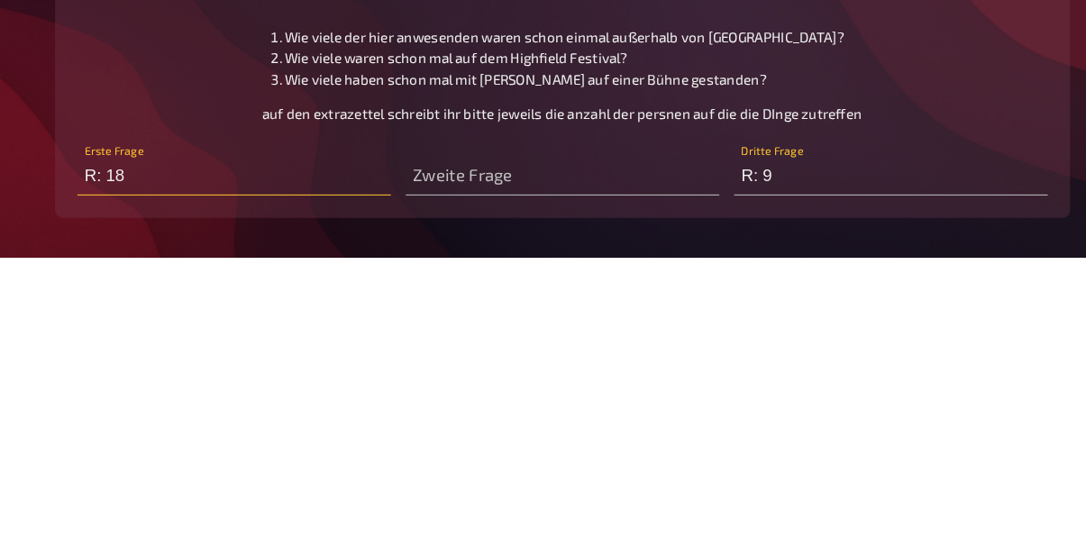
click at [171, 456] on input "R: 18" at bounding box center [226, 459] width 303 height 36
type input "R: 16"
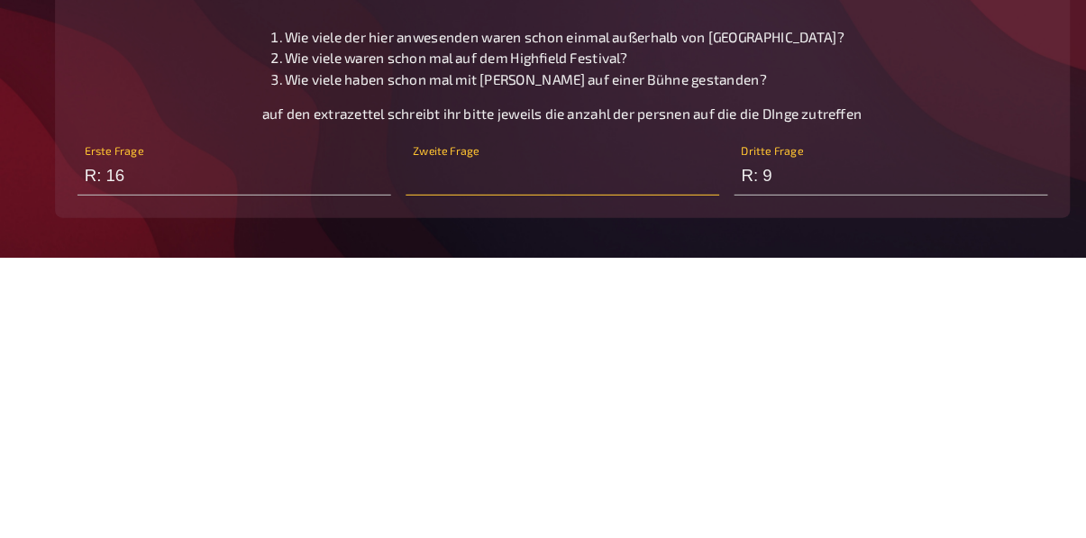
click at [627, 460] on input "text" at bounding box center [543, 459] width 303 height 36
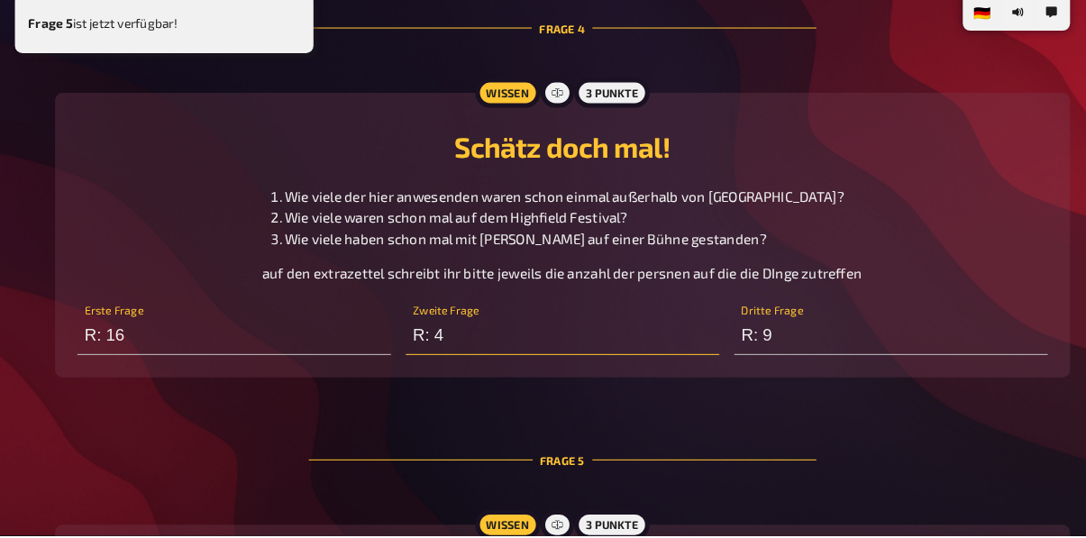
scroll to position [2017, 0]
click at [492, 345] on input "R: 4" at bounding box center [543, 345] width 303 height 36
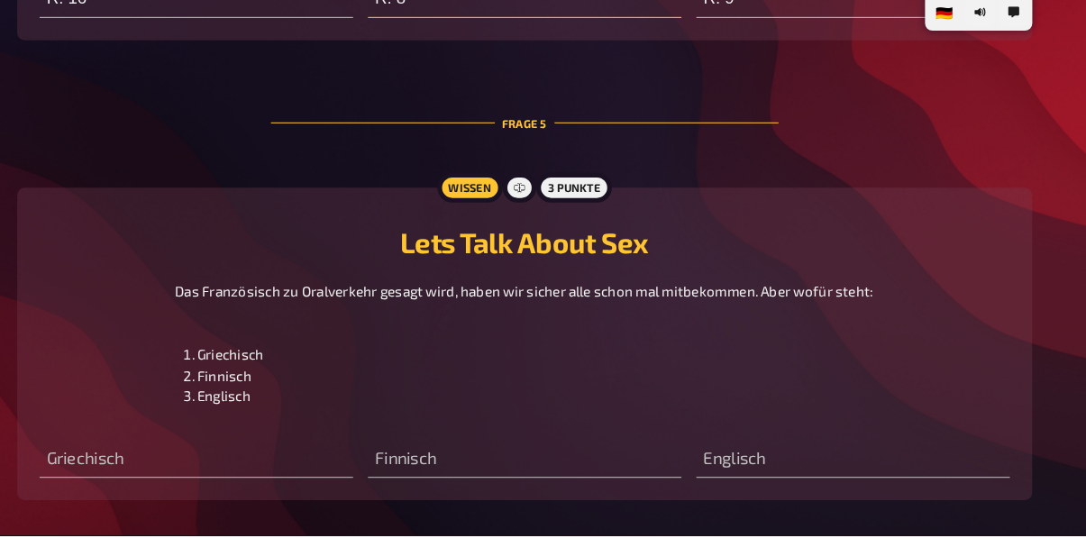
scroll to position [2346, 0]
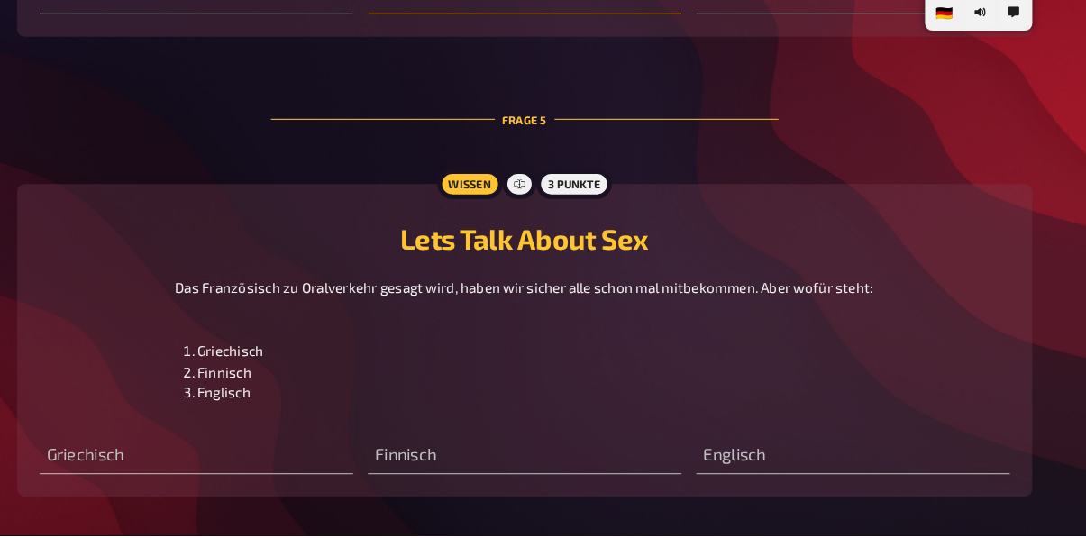
type input "R: 8"
click at [533, 468] on input "text" at bounding box center [543, 460] width 303 height 36
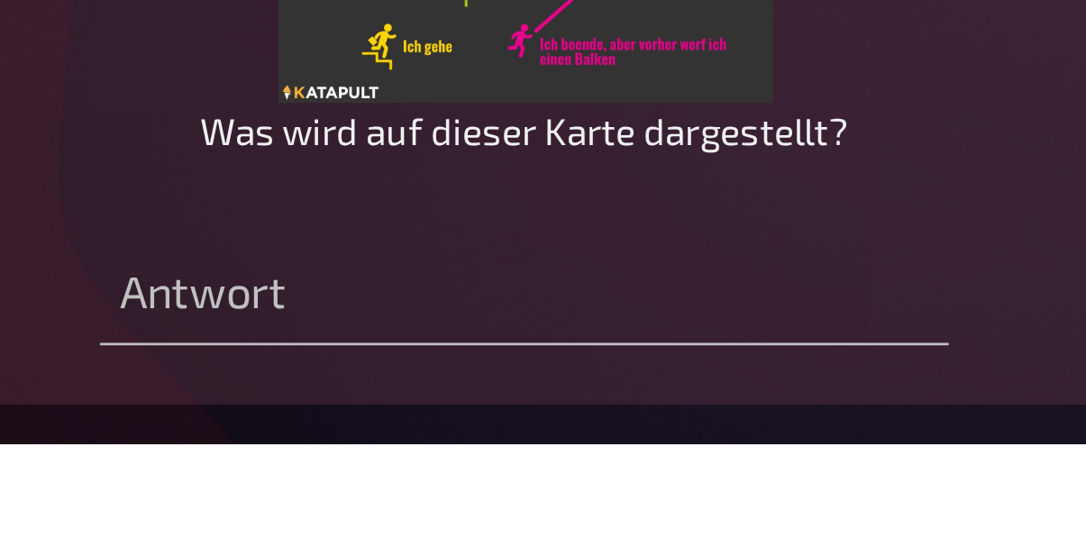
scroll to position [918, 0]
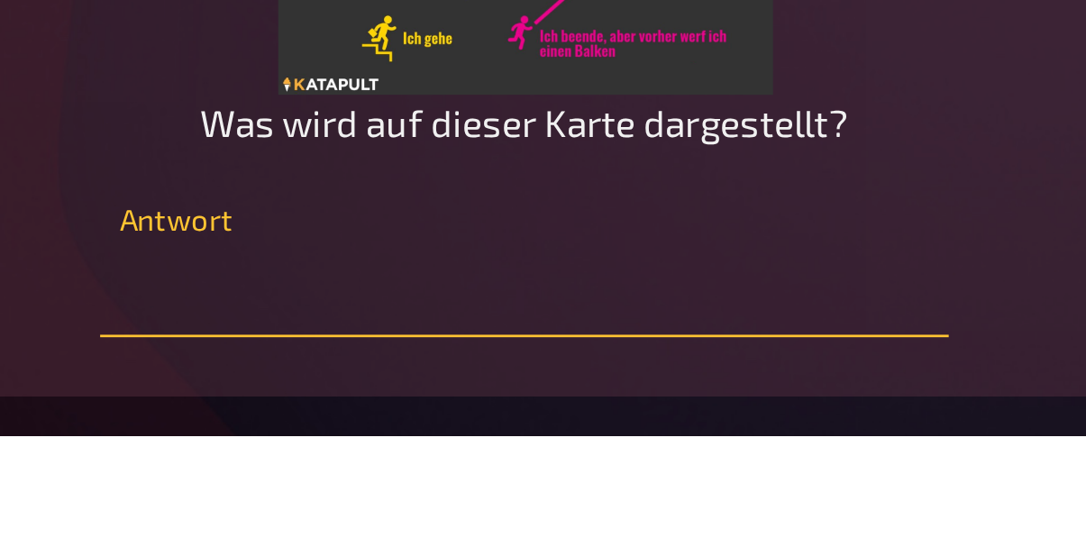
click at [469, 474] on input "text" at bounding box center [542, 484] width 309 height 36
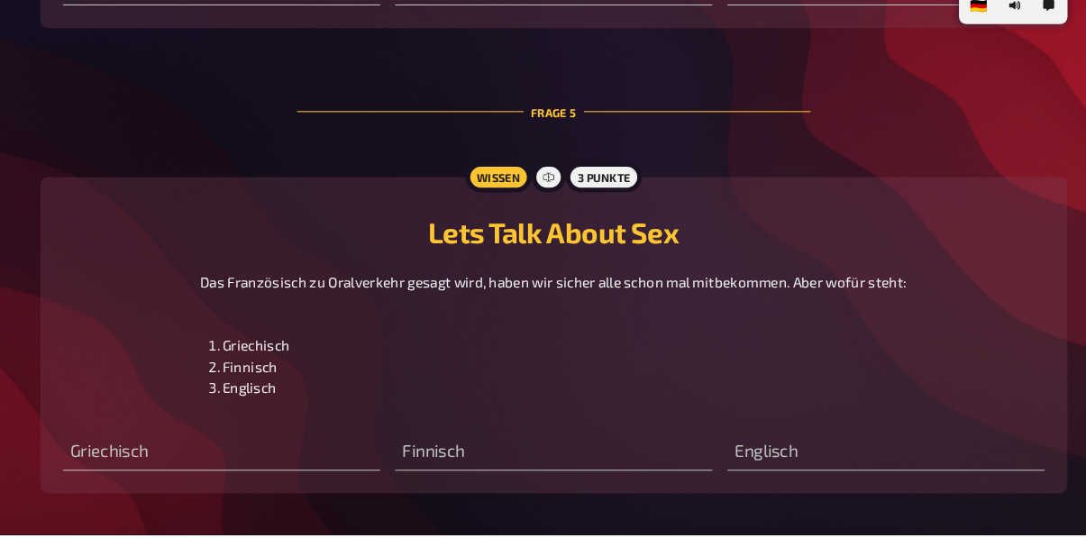
scroll to position [2349, 0]
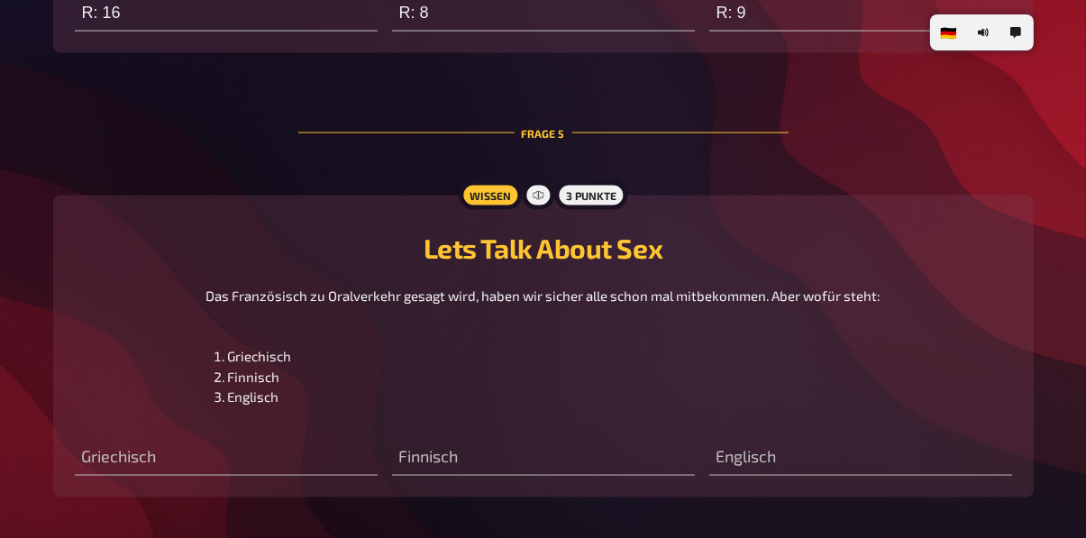
type input "R: Orgasmus"
click at [757, 451] on input "text" at bounding box center [860, 458] width 303 height 36
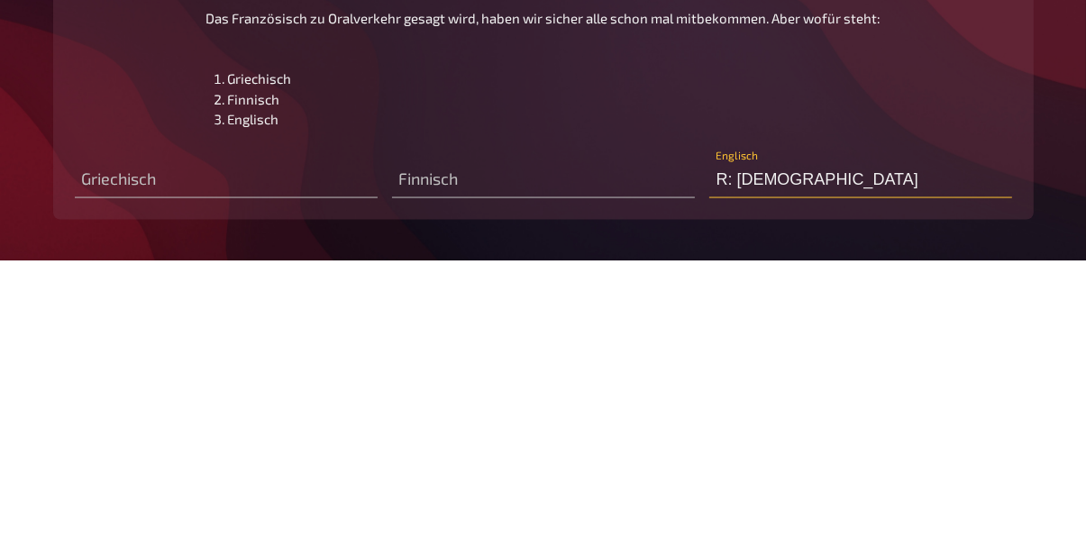
type input "R: [DEMOGRAPHIC_DATA]"
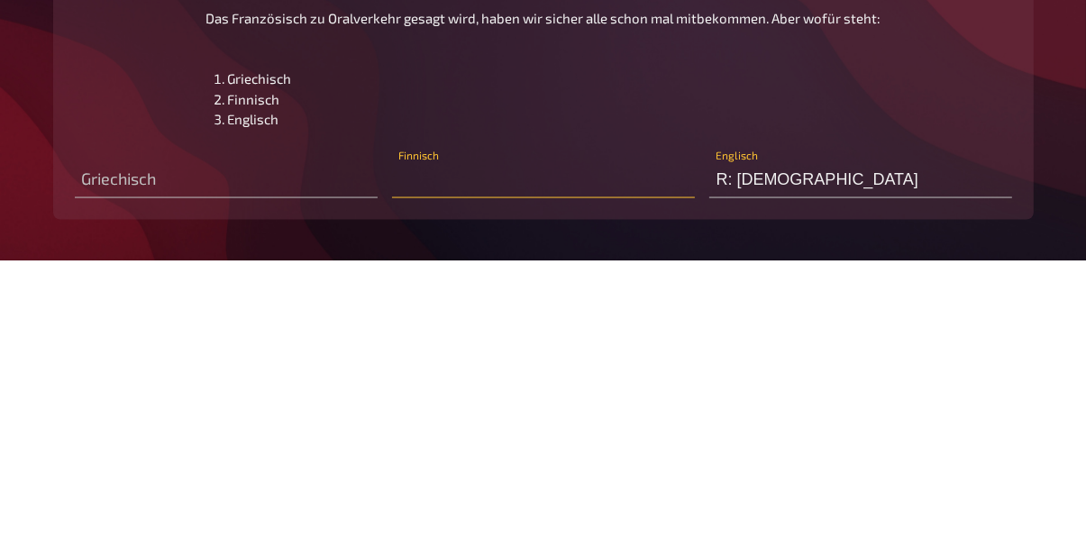
click at [454, 455] on input "text" at bounding box center [543, 458] width 303 height 36
type input "R: In der sauna"
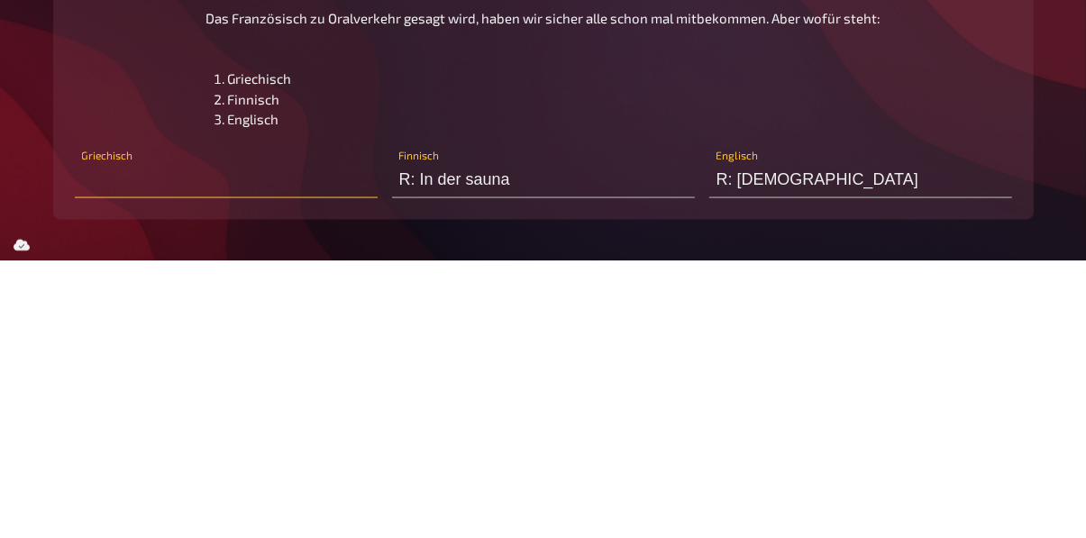
click at [219, 471] on input "text" at bounding box center [226, 458] width 303 height 36
type input "R: Voyeurismus"
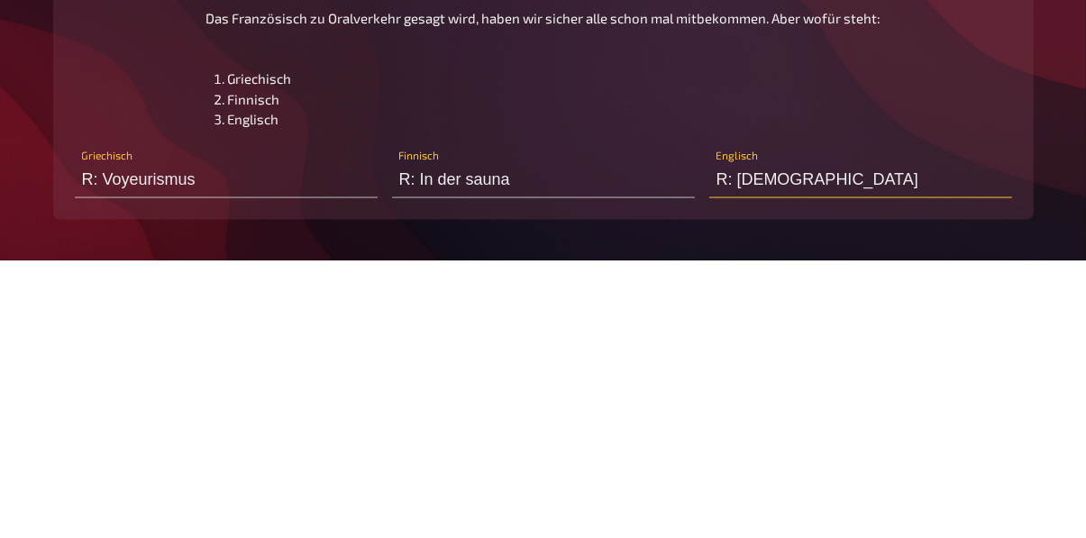
click at [851, 461] on input "R: [DEMOGRAPHIC_DATA]" at bounding box center [860, 458] width 303 height 36
click at [796, 459] on input "R: Missionar/vanilla Penetration" at bounding box center [860, 458] width 303 height 36
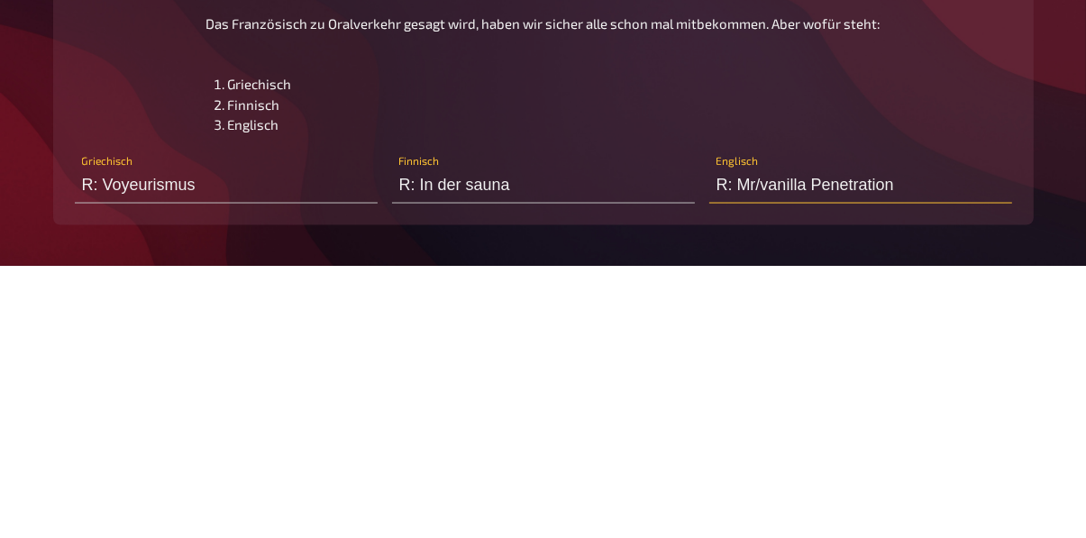
click at [759, 465] on input "R: Mr/vanilla Penetration" at bounding box center [860, 458] width 303 height 36
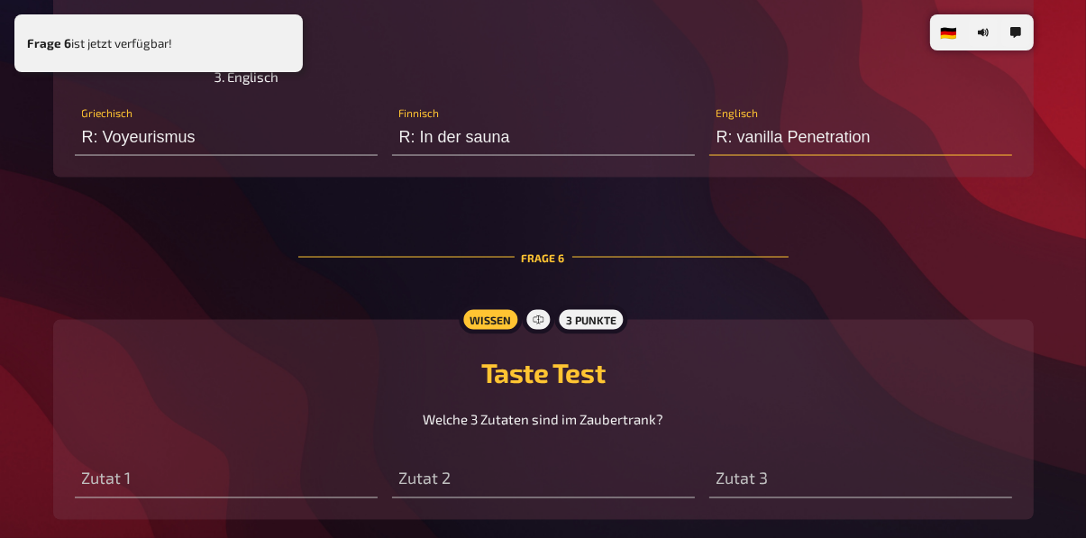
scroll to position [2691, 0]
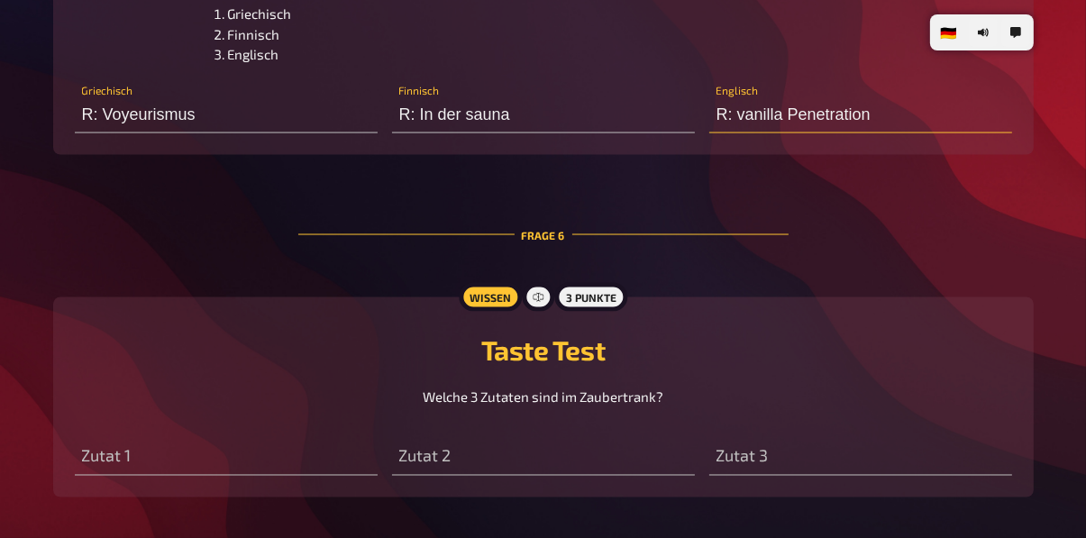
type input "R: vanilla Penetration"
click at [206, 455] on input "text" at bounding box center [226, 458] width 303 height 36
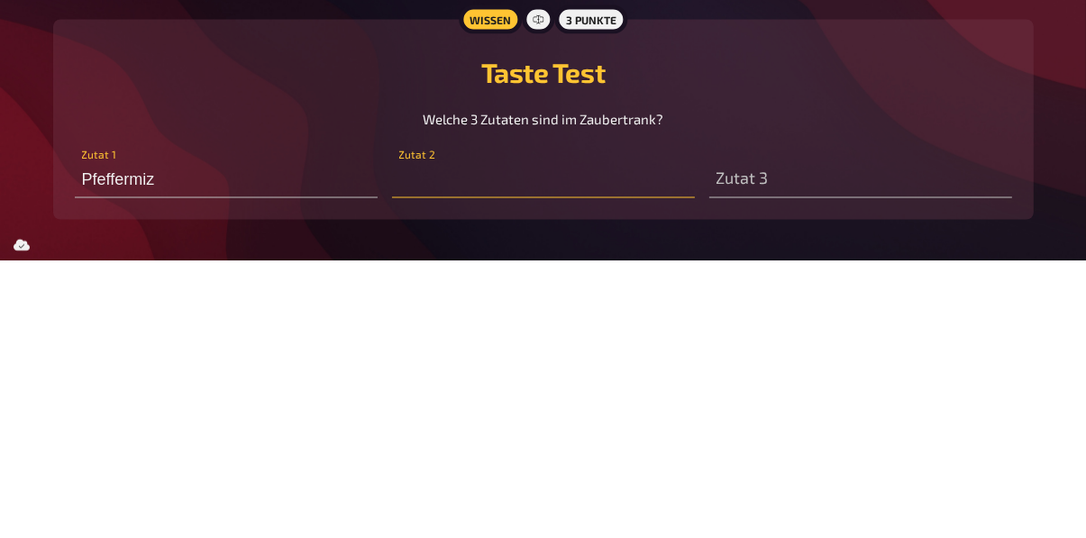
click at [455, 460] on input "text" at bounding box center [543, 458] width 303 height 36
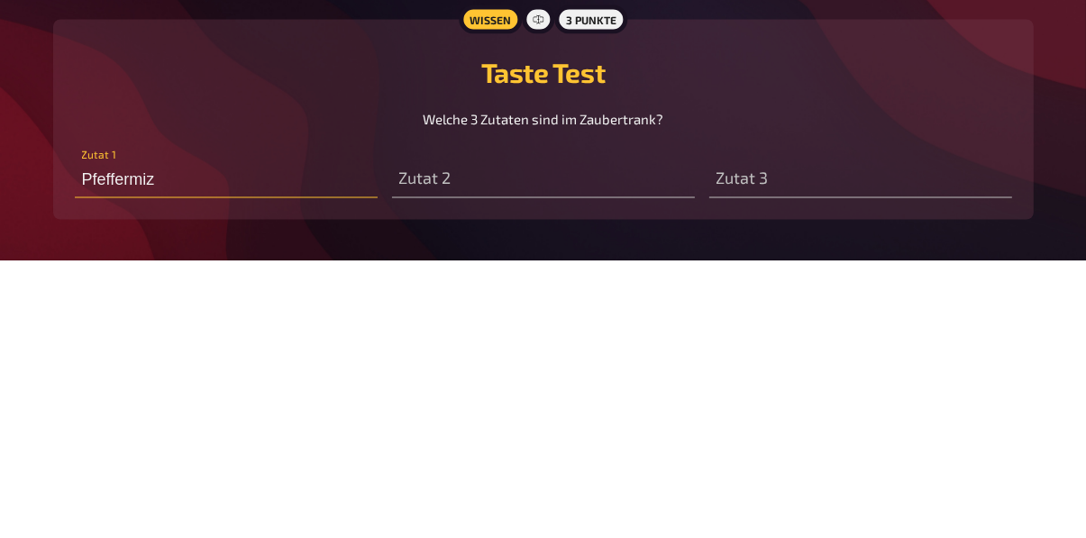
click at [84, 460] on input "Pfeffermiz" at bounding box center [226, 458] width 303 height 36
click at [204, 457] on input "R: Pfeffermiz" at bounding box center [226, 458] width 303 height 36
type input "R: Pfeffermiztee"
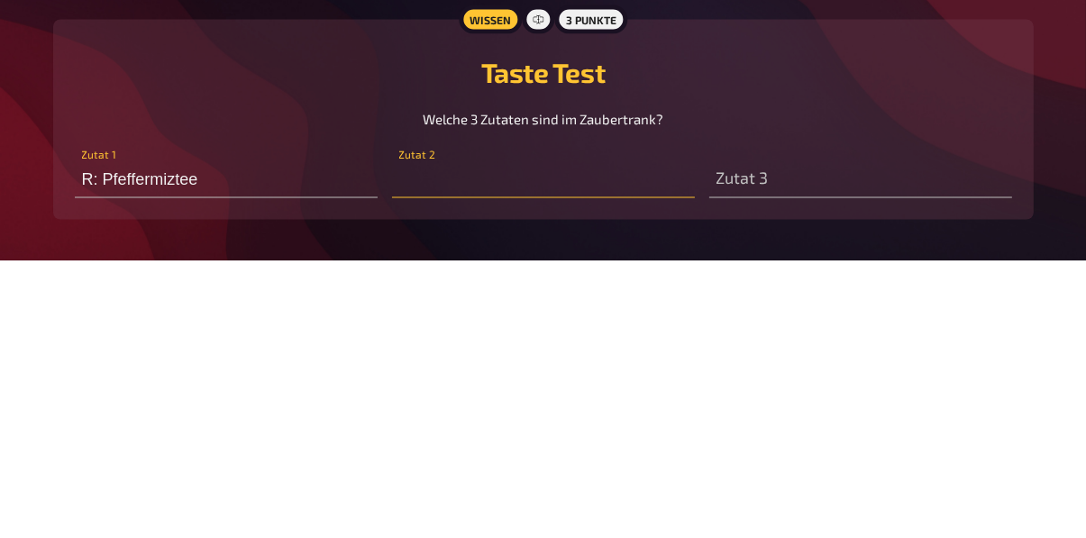
click at [433, 454] on input "text" at bounding box center [543, 458] width 303 height 36
type input "V"
click at [400, 452] on input "Cola" at bounding box center [543, 458] width 303 height 36
type input "R: Cola"
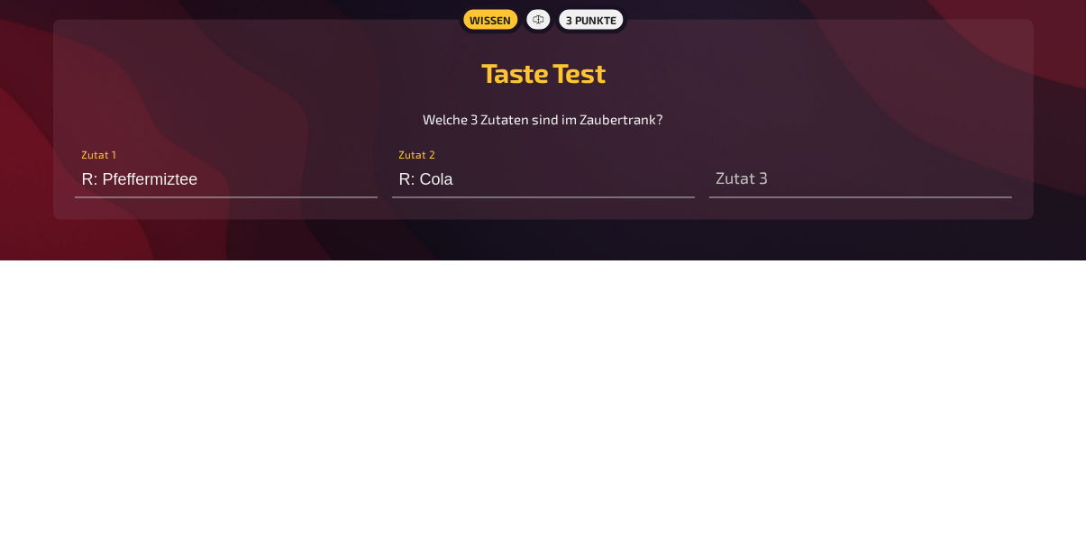
click at [814, 440] on div "Zutat 3" at bounding box center [860, 449] width 303 height 54
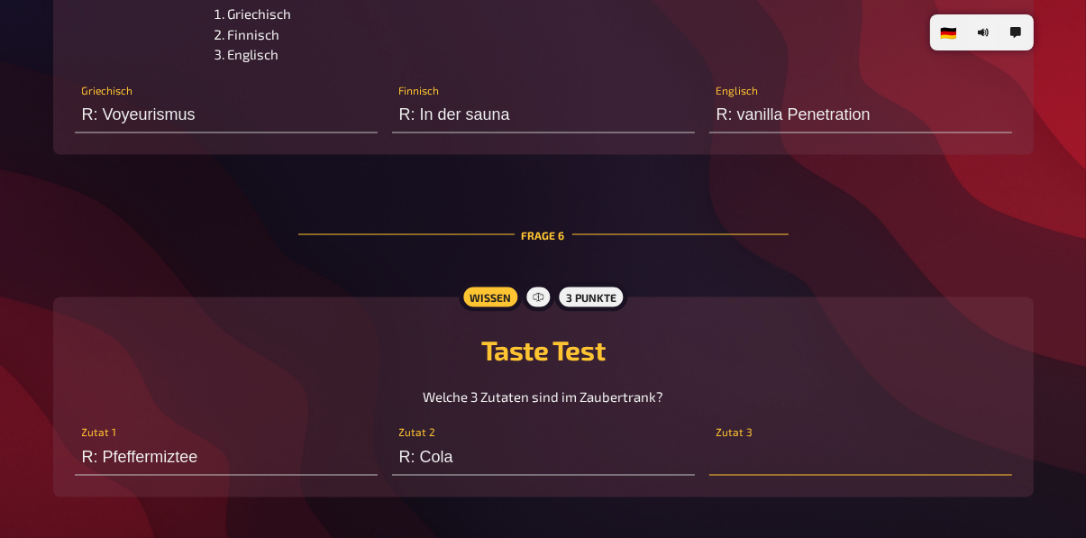
click at [786, 465] on input "text" at bounding box center [860, 458] width 303 height 36
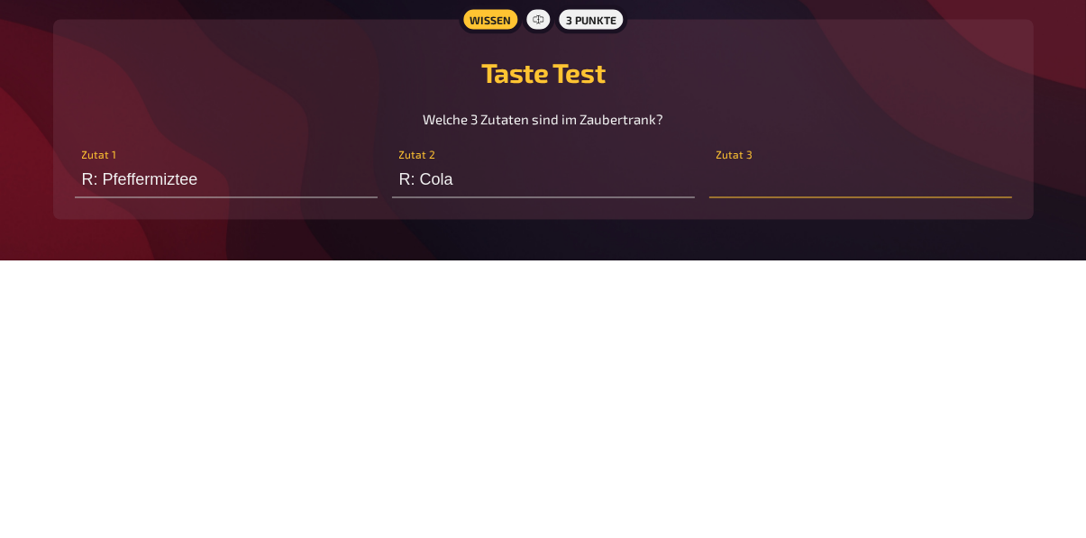
type input "C"
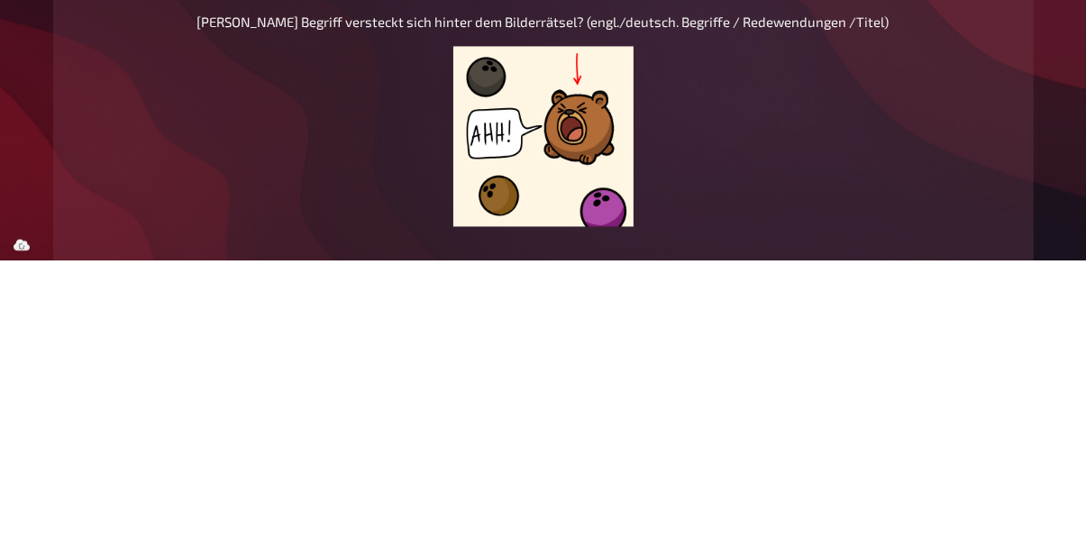
scroll to position [3131, 0]
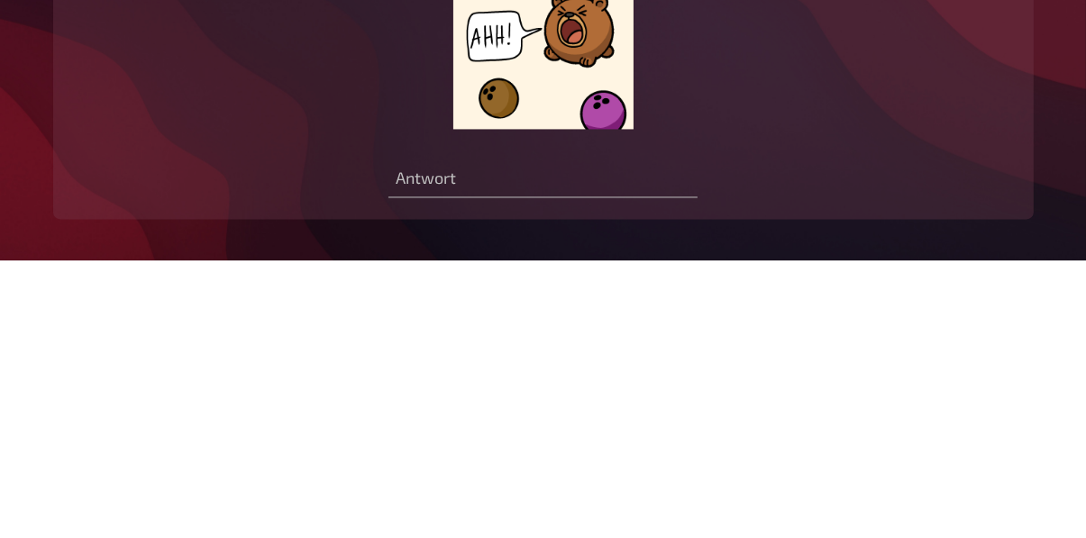
type input "R: lovee"
click at [556, 473] on div "Bilderrätsel [PERSON_NAME] Begriff versteckt sich hinter dem Bilderrätsel? (eng…" at bounding box center [543, 299] width 937 height 351
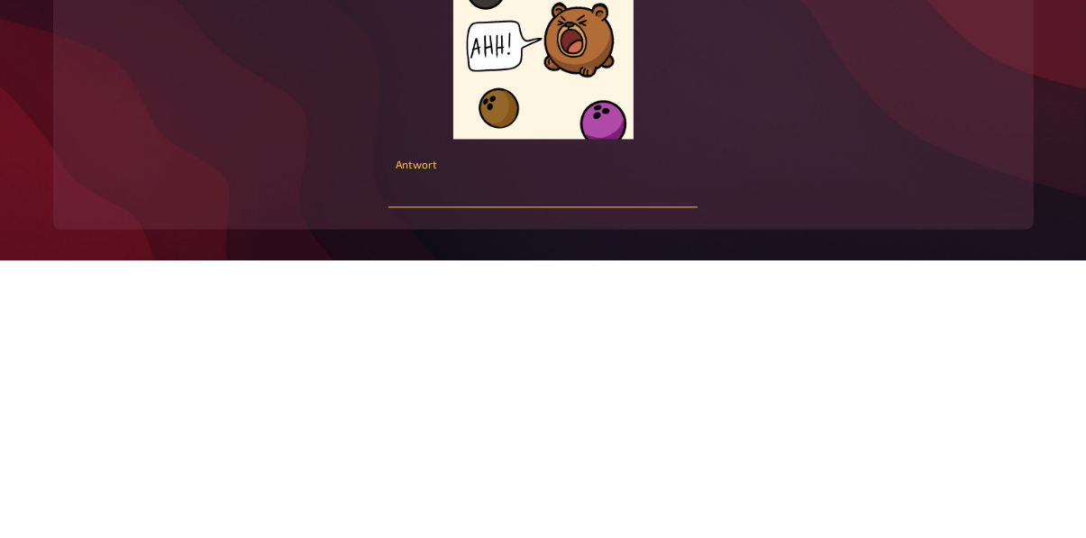
scroll to position [3228, 0]
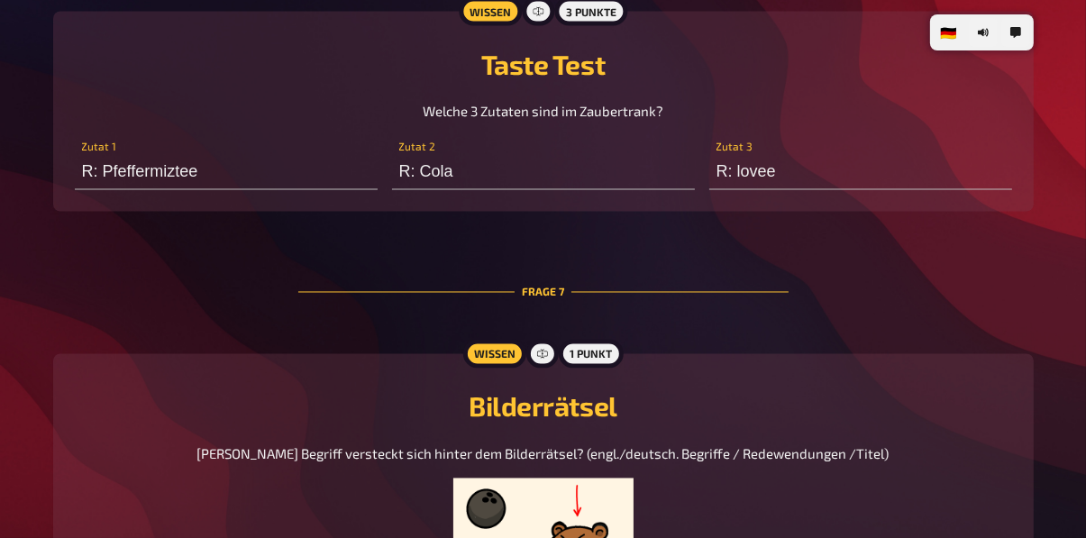
type input "R: kugelschreiber"
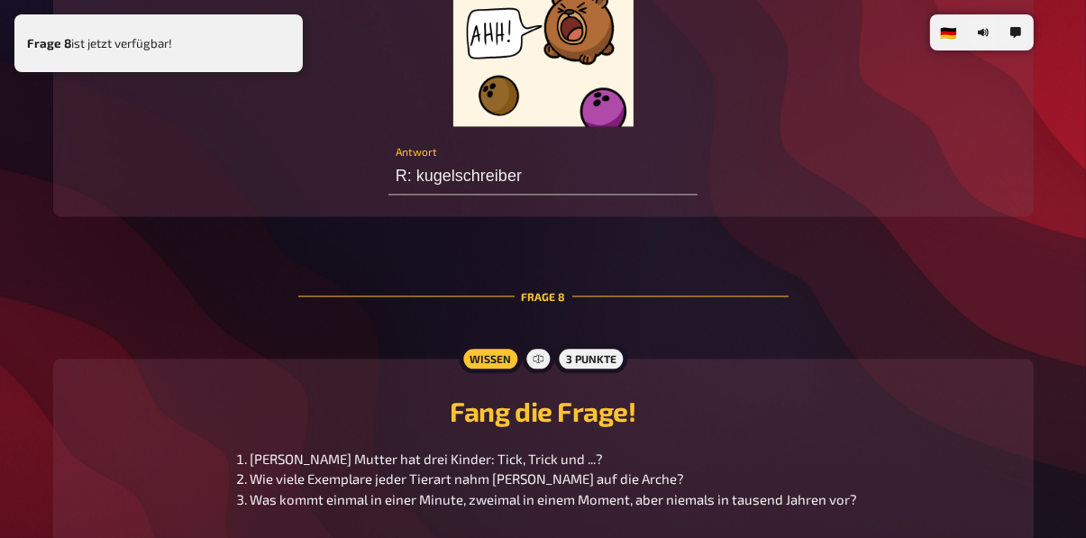
scroll to position [3612, 0]
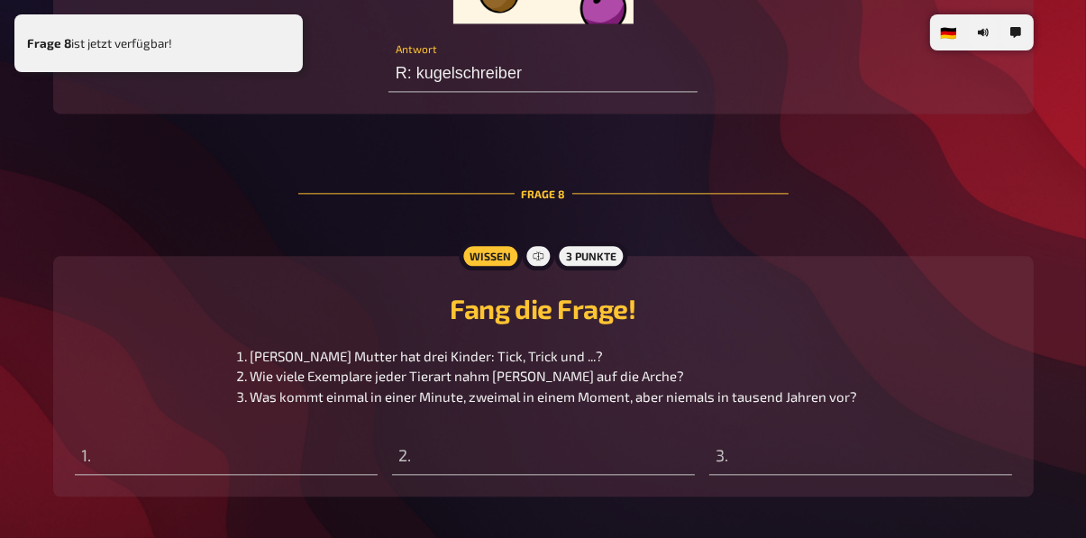
type input "R: mate"
click at [114, 469] on input "text" at bounding box center [226, 457] width 303 height 36
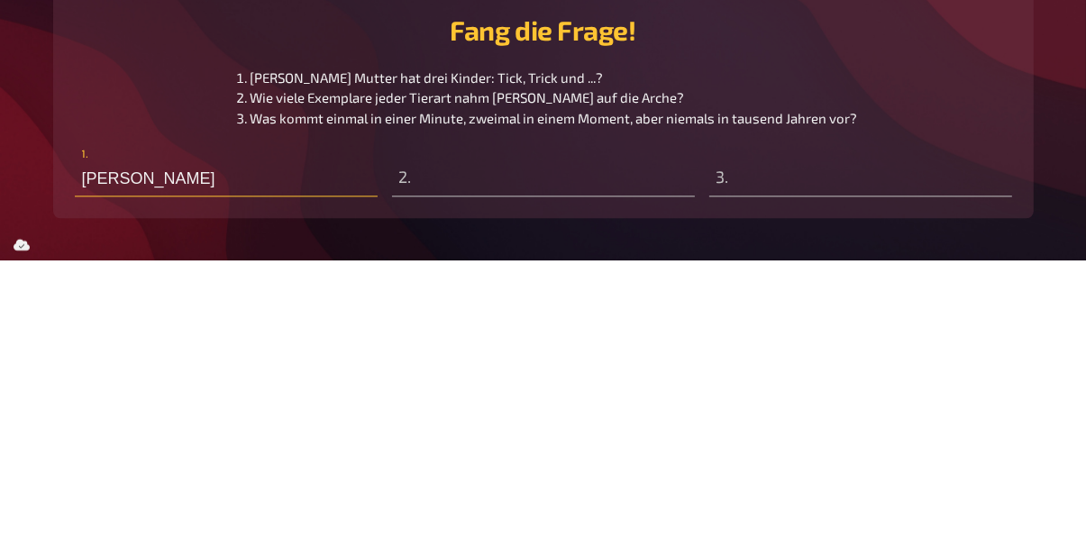
type input "[PERSON_NAME]"
click at [460, 469] on input "text" at bounding box center [543, 457] width 303 height 36
click at [77, 459] on input "[PERSON_NAME]" at bounding box center [226, 457] width 303 height 36
click at [425, 473] on input "text" at bounding box center [543, 457] width 303 height 36
type input "2"
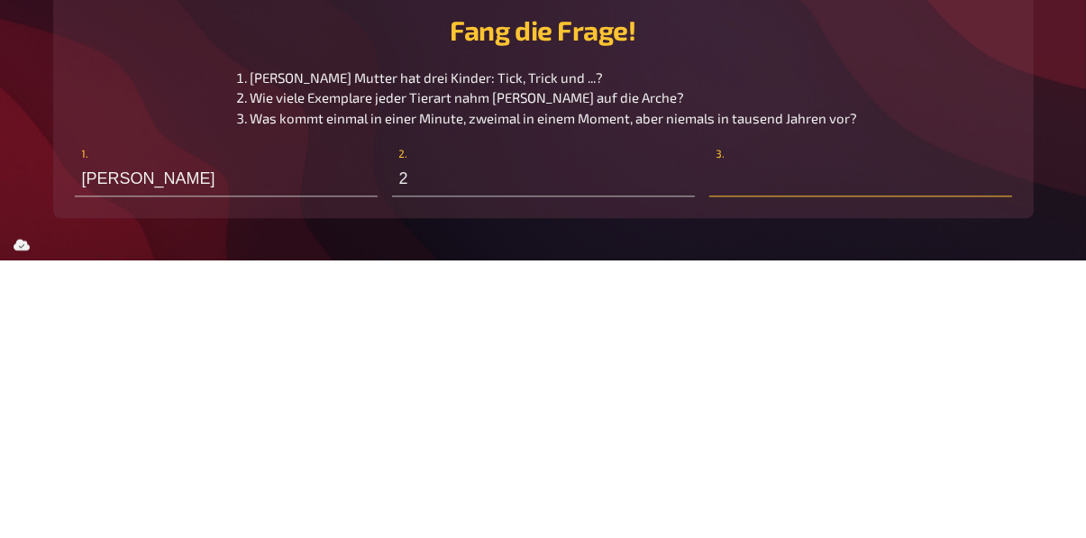
click at [737, 449] on input "text" at bounding box center [860, 457] width 303 height 36
click at [464, 463] on input "2" at bounding box center [543, 457] width 303 height 36
type input "Keine"
click at [748, 490] on div "Wissen 3 Punkte Fang die Frage! [PERSON_NAME] Mutter hat drei Kinder: Tick, Tri…" at bounding box center [543, 376] width 980 height 241
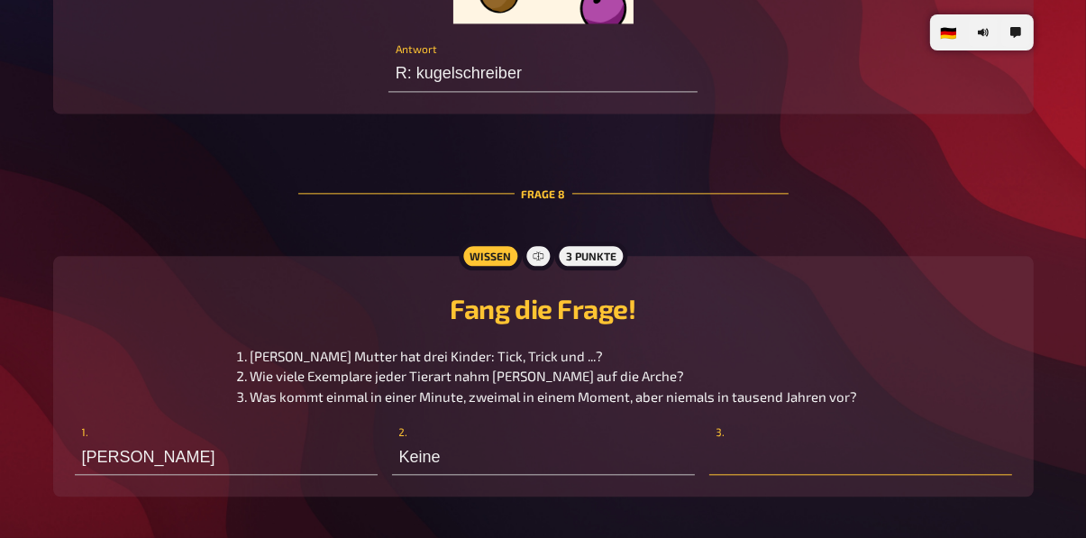
click at [756, 442] on input "text" at bounding box center [860, 457] width 303 height 36
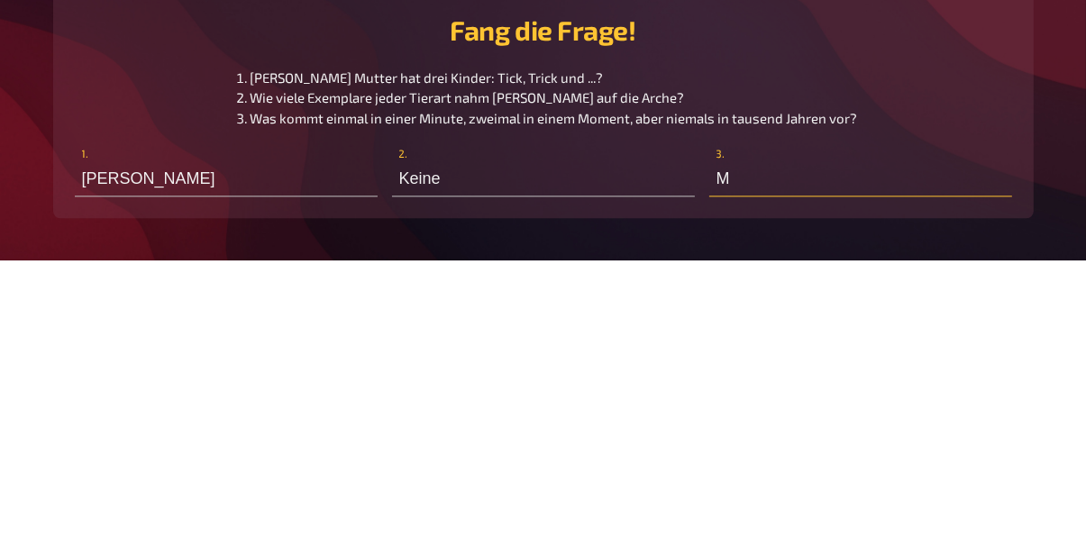
type input "M"
click at [75, 465] on input "[PERSON_NAME]" at bounding box center [226, 457] width 303 height 36
type input "R: [PERSON_NAME]"
click at [398, 454] on input "Keine" at bounding box center [543, 457] width 303 height 36
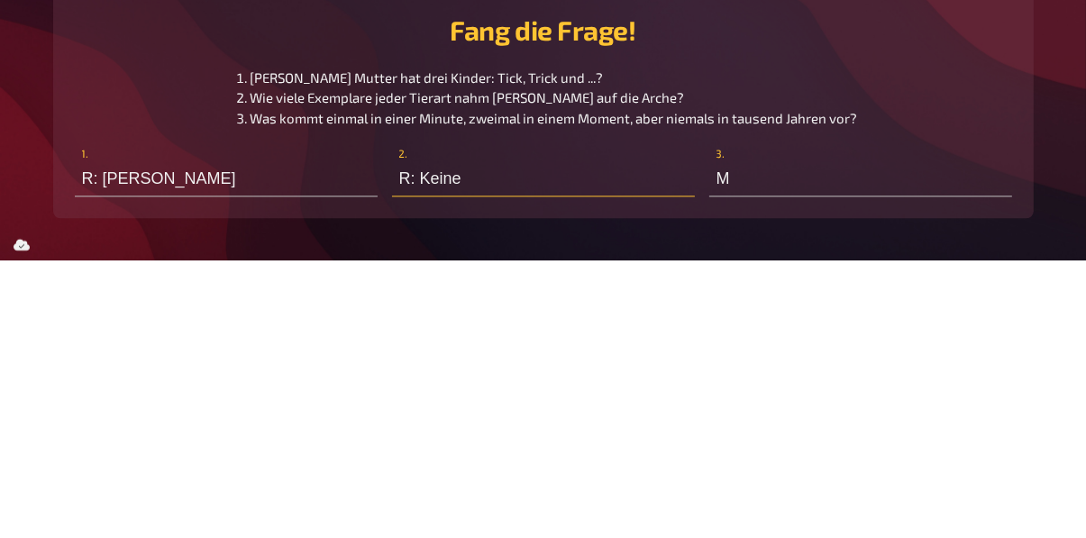
type input "R: Keine"
click at [712, 469] on input "M" at bounding box center [860, 457] width 303 height 36
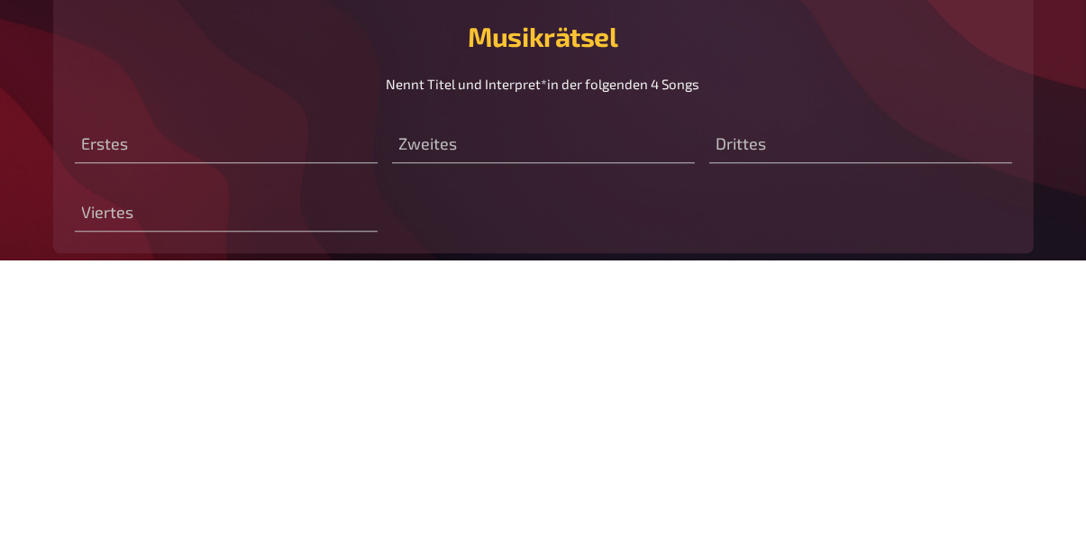
scroll to position [3992, 0]
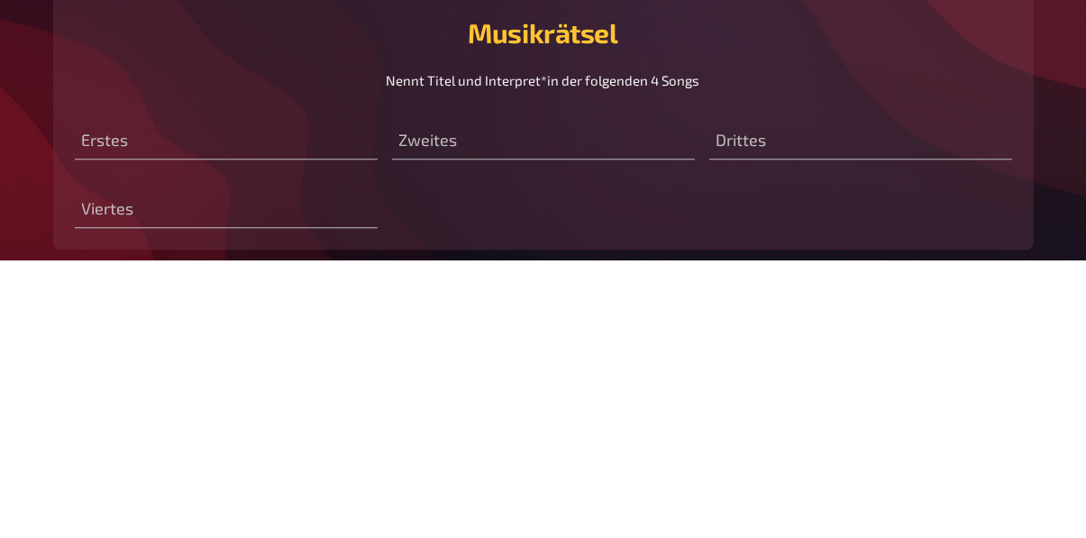
type input "R: M"
click at [122, 426] on input "text" at bounding box center [226, 420] width 303 height 36
type input "R A thousand years von [PERSON_NAME]"
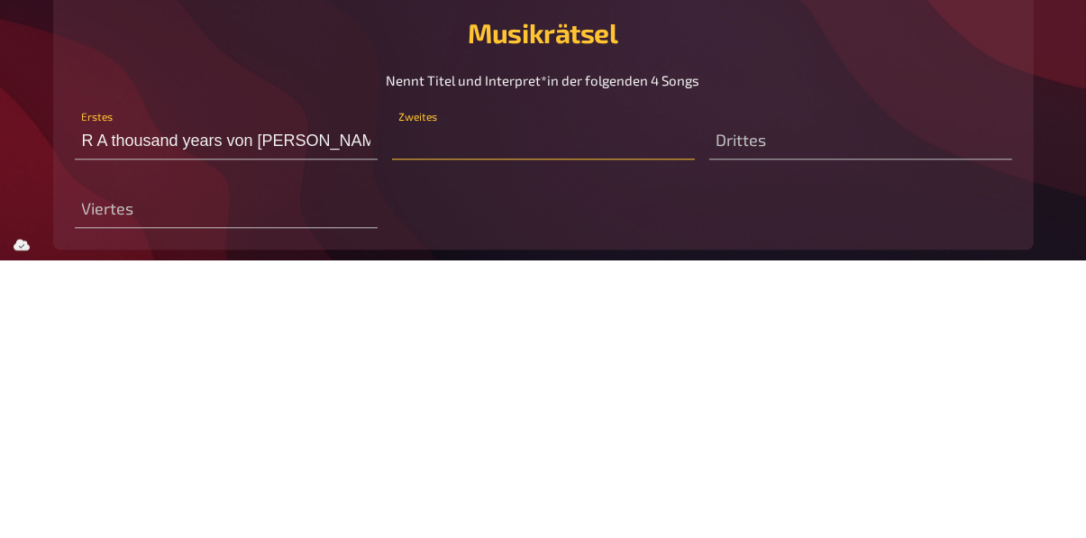
click at [441, 418] on input "text" at bounding box center [543, 420] width 303 height 36
click at [409, 413] on input "The way you movee tonight" at bounding box center [543, 420] width 303 height 36
click at [546, 423] on input "The way you movee tonight" at bounding box center [543, 420] width 303 height 36
click at [530, 417] on input "The way you movee tonight" at bounding box center [543, 420] width 303 height 36
click at [541, 423] on input "The way you movee tonight" at bounding box center [543, 420] width 303 height 36
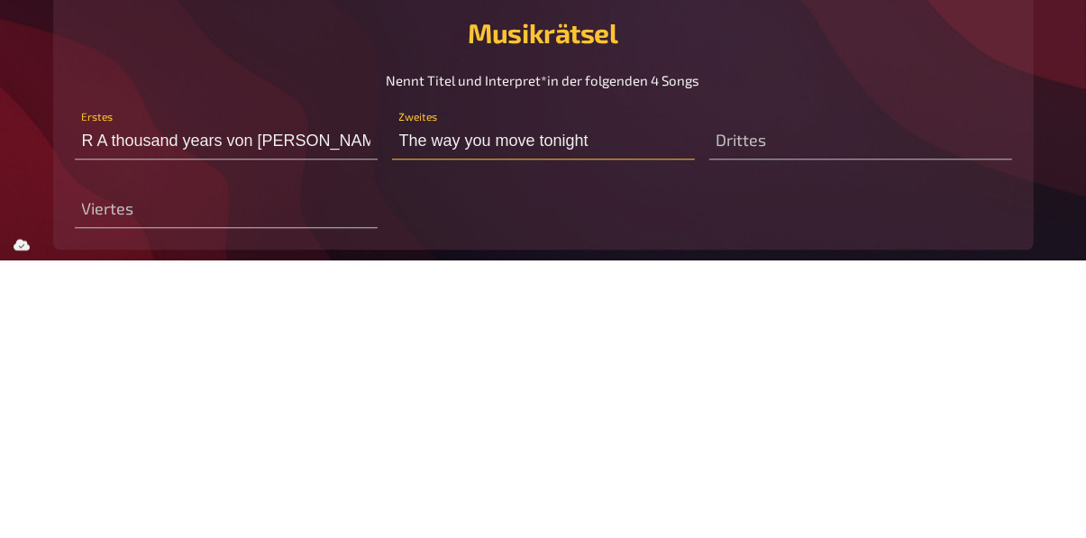
click at [414, 409] on input "The way you move tonight" at bounding box center [543, 420] width 303 height 36
click at [615, 424] on input "R The way you move tonight" at bounding box center [543, 420] width 303 height 36
type input "R The way you move tonight"
click at [764, 425] on input "text" at bounding box center [860, 420] width 303 height 36
type input "I"
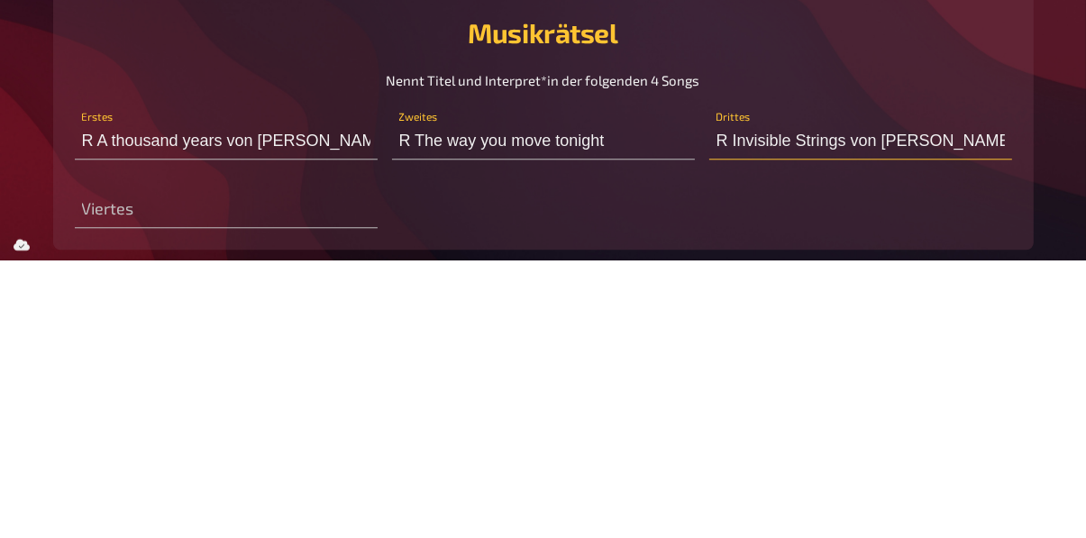
type input "R Invisible Strings von [PERSON_NAME]"
click at [215, 477] on input "text" at bounding box center [226, 488] width 303 height 36
click at [86, 490] on input "Ive been waiting" at bounding box center [226, 488] width 303 height 36
click at [234, 482] on input "R Ive been waiting" at bounding box center [226, 488] width 303 height 36
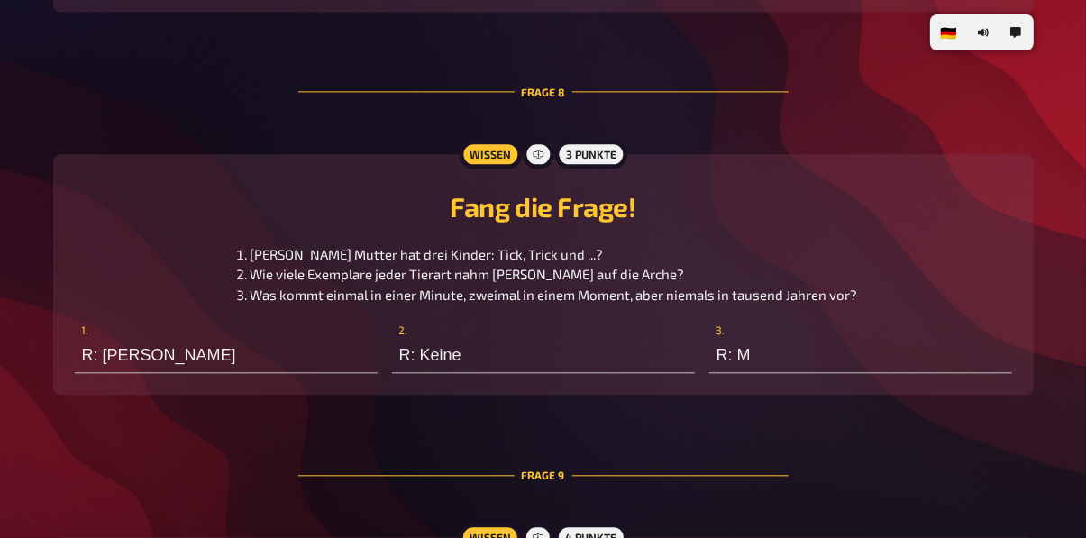
scroll to position [4421, 0]
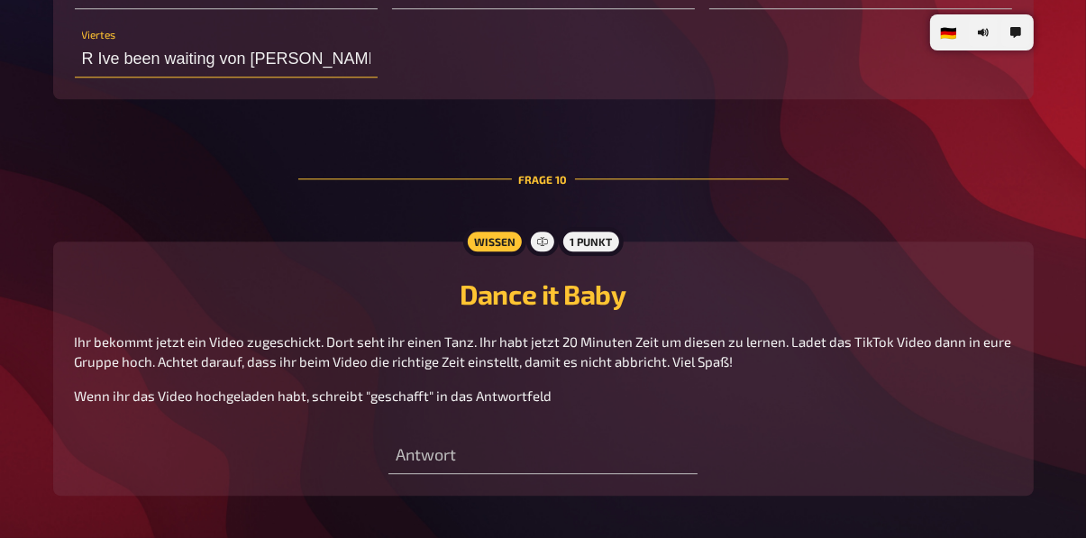
type input "R Ive been waiting von [PERSON_NAME]"
click at [471, 461] on input "text" at bounding box center [542, 456] width 309 height 36
type input "R geschafft"
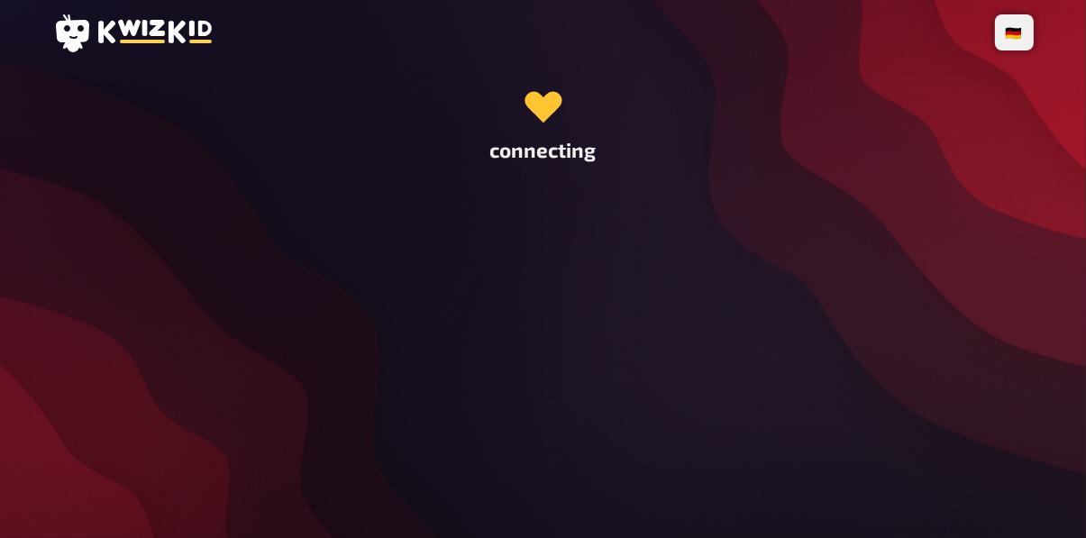
scroll to position [0, 0]
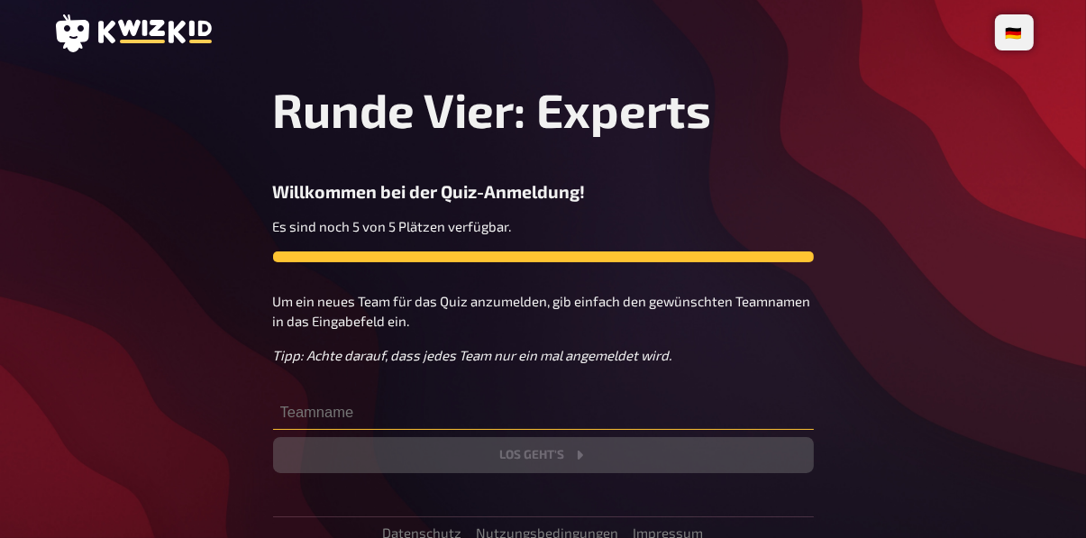
click at [346, 418] on input "text" at bounding box center [543, 412] width 541 height 36
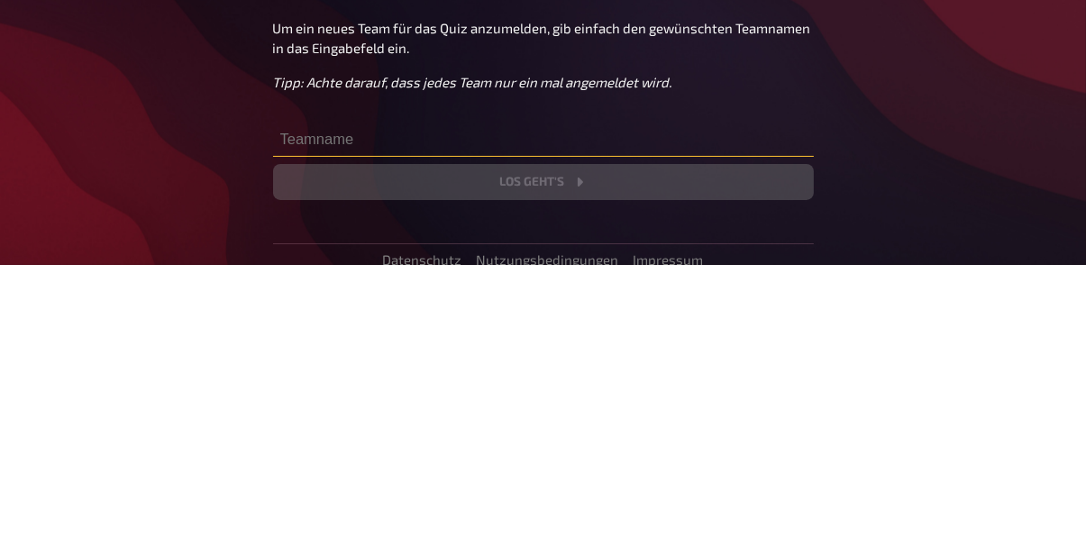
scroll to position [3, 0]
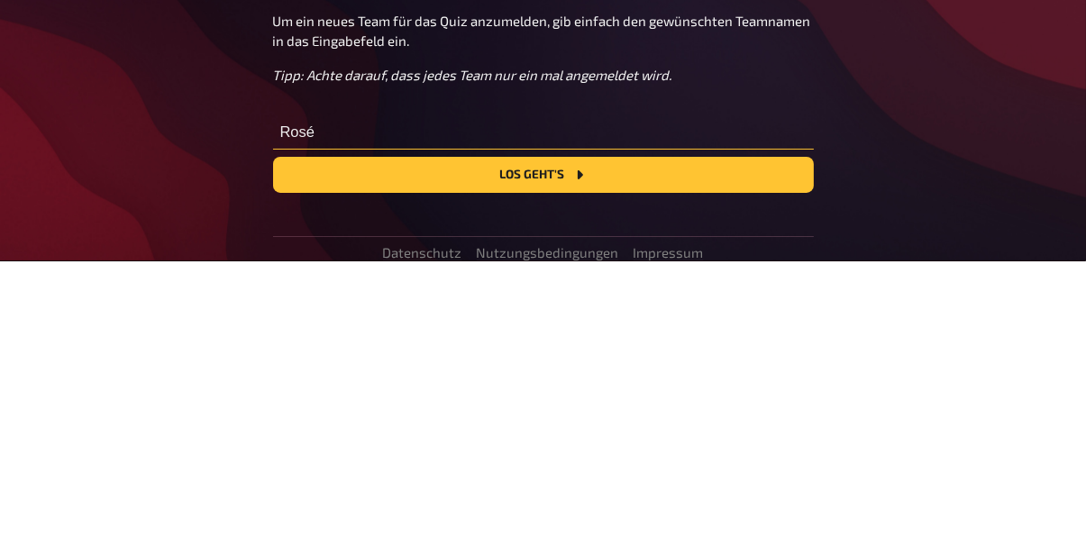
type input "Rosé"
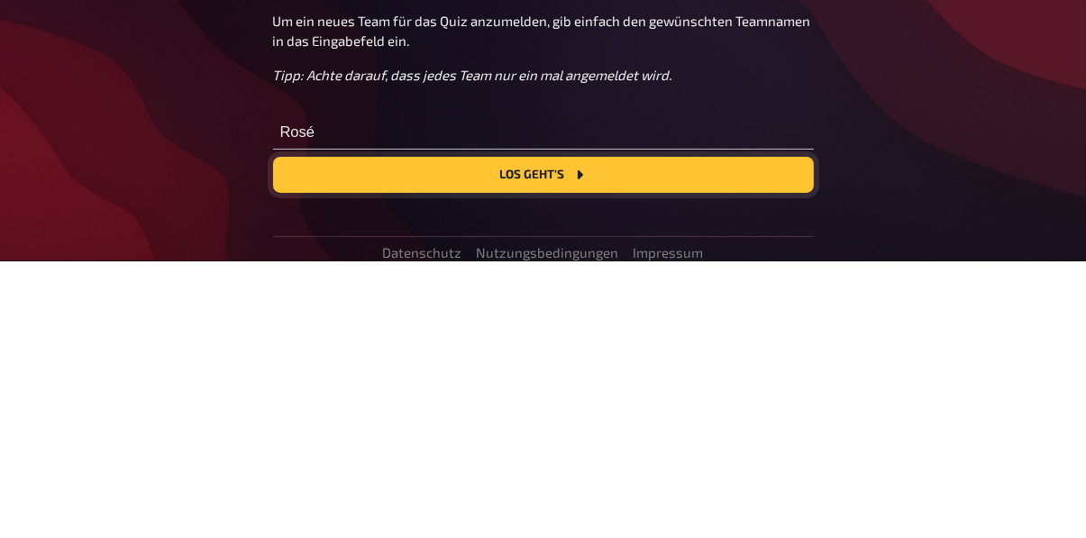
click at [326, 457] on button "Los geht's" at bounding box center [543, 452] width 541 height 36
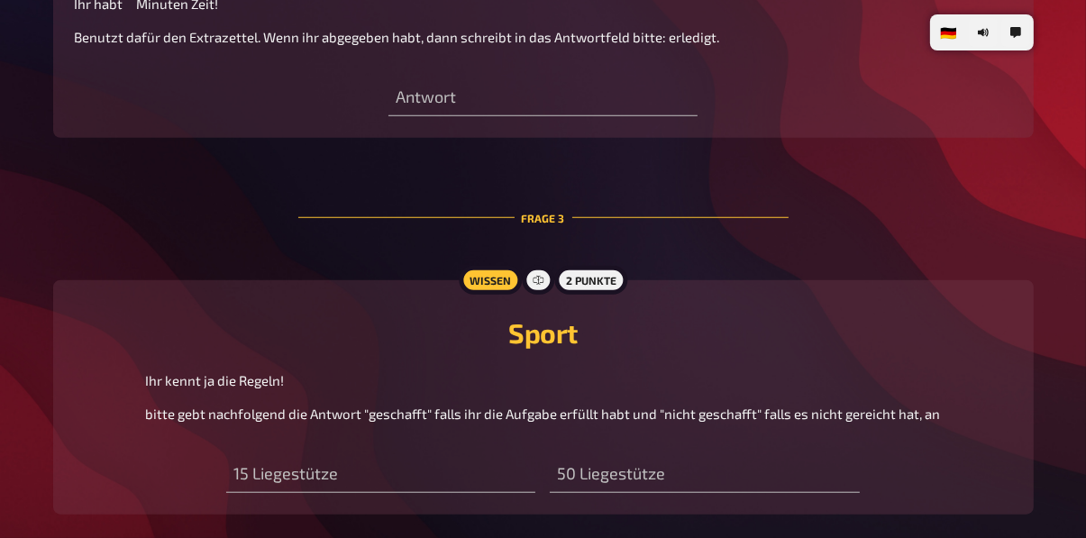
scroll to position [1405, 0]
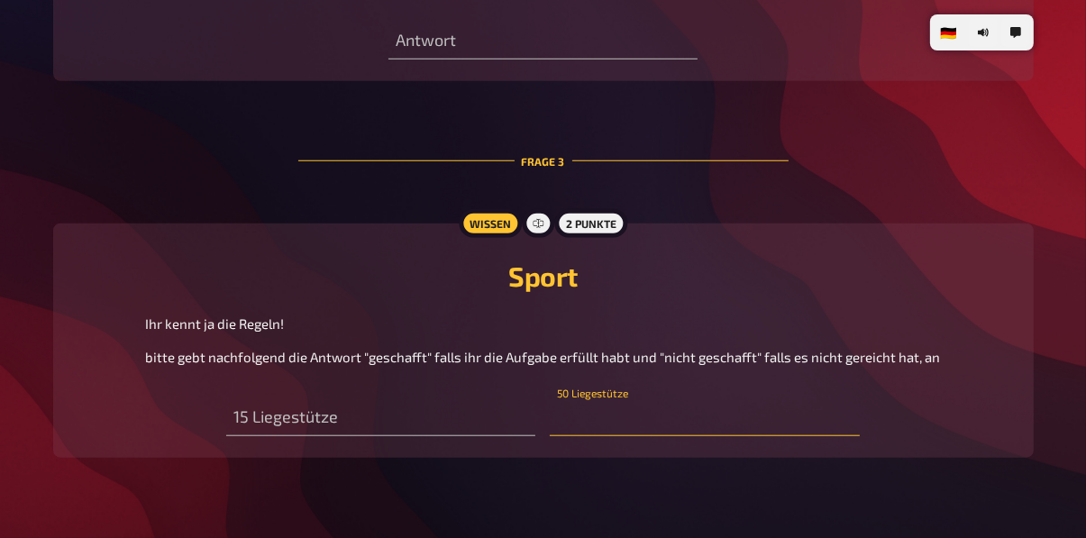
click at [583, 436] on input "text" at bounding box center [704, 418] width 309 height 36
click at [561, 436] on input "1" at bounding box center [704, 418] width 309 height 36
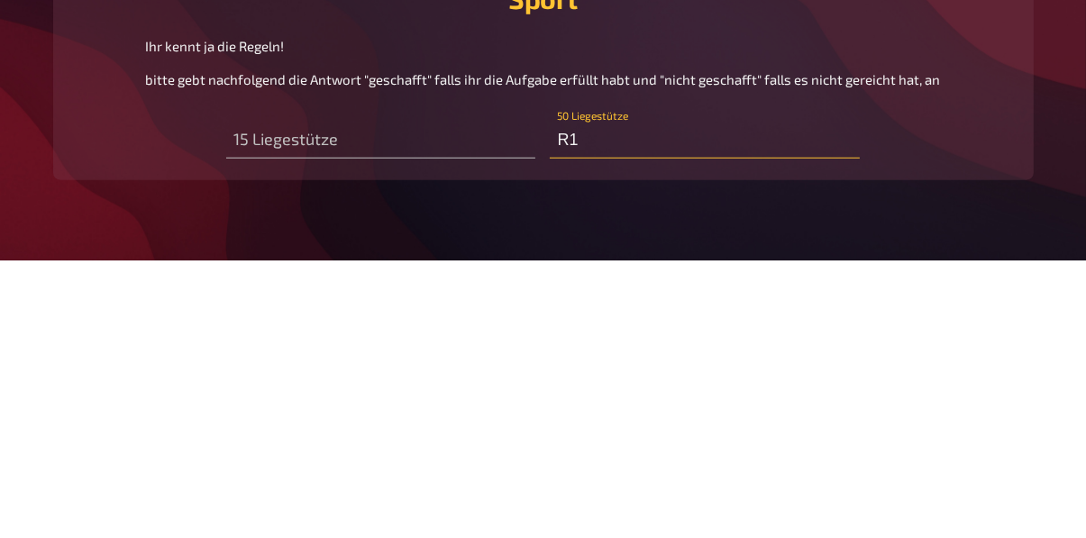
click at [613, 436] on input "R1" at bounding box center [704, 418] width 309 height 36
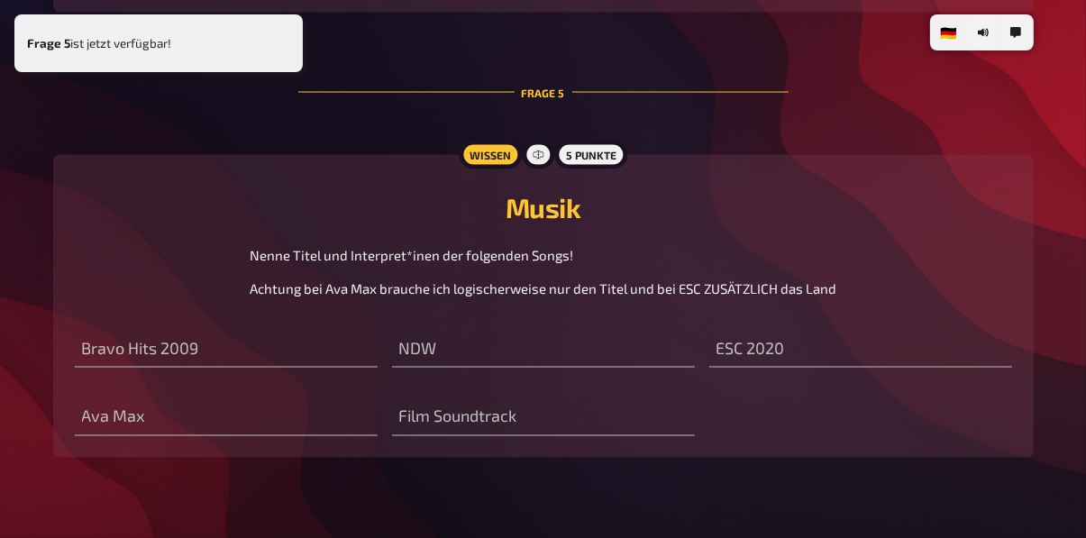
scroll to position [2664, 0]
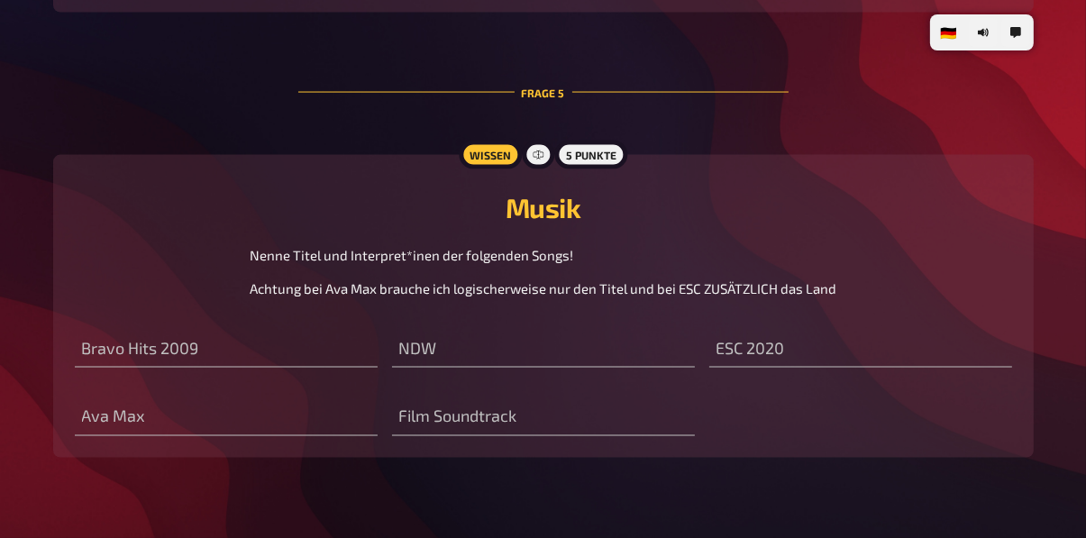
type input "R geschafft"
click at [200, 368] on input "text" at bounding box center [226, 350] width 303 height 36
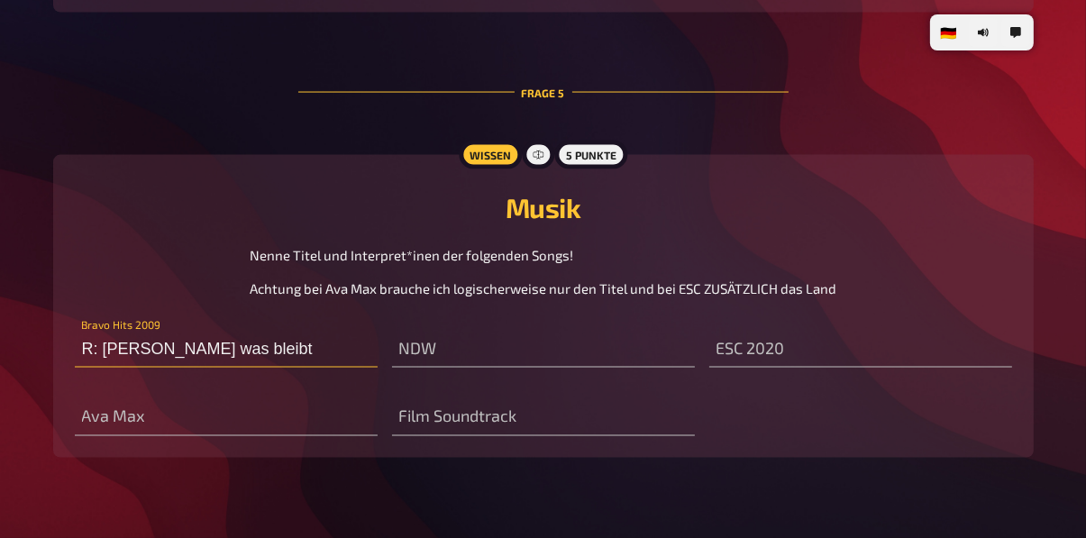
type input "R: Silbermond Irgendwas was bleibt"
click at [446, 368] on input "text" at bounding box center [543, 350] width 303 height 36
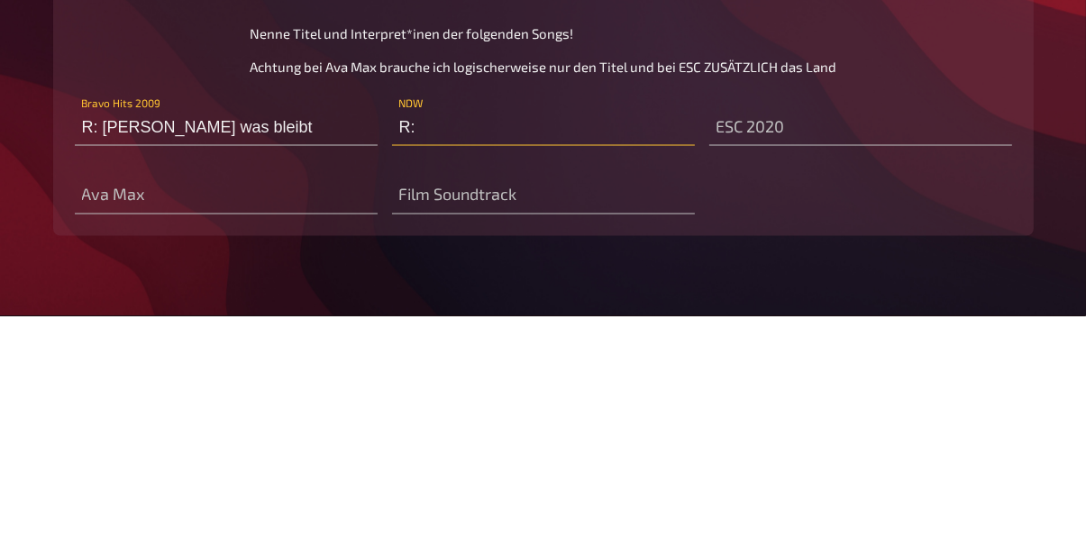
type input "R:"
click at [739, 368] on input "text" at bounding box center [860, 350] width 303 height 36
type input "R:"
click at [256, 436] on input "text" at bounding box center [226, 418] width 303 height 36
type input "R:"
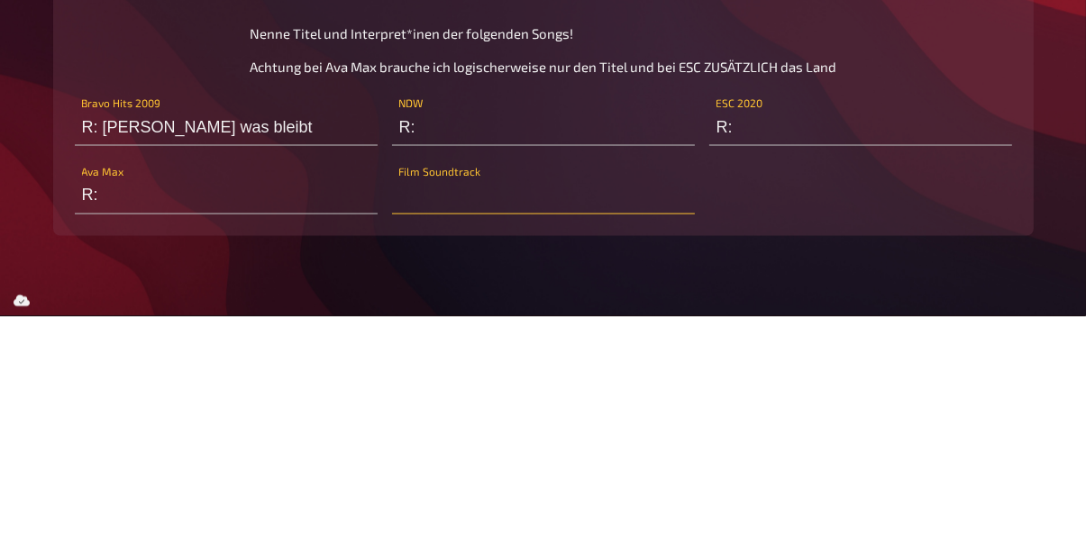
click at [474, 436] on input "text" at bounding box center [543, 418] width 303 height 36
type input "R:"
click at [497, 368] on input "R:" at bounding box center [543, 350] width 303 height 36
type input "R: Peter Schilling"
click at [790, 368] on input "R:" at bounding box center [860, 350] width 303 height 36
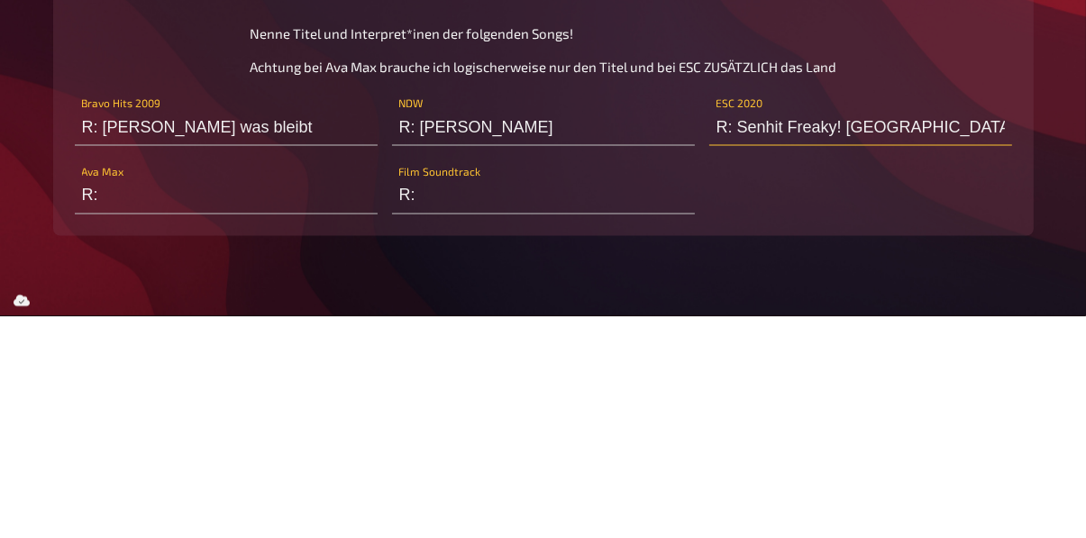
type input "R: Senhit Freaky! San Marino"
click at [198, 436] on input "R:" at bounding box center [226, 418] width 303 height 36
type input "R: Ava"
click at [664, 436] on input "R:" at bounding box center [543, 418] width 303 height 36
type input "R: Sherlock Holmes Hans Zimmer"
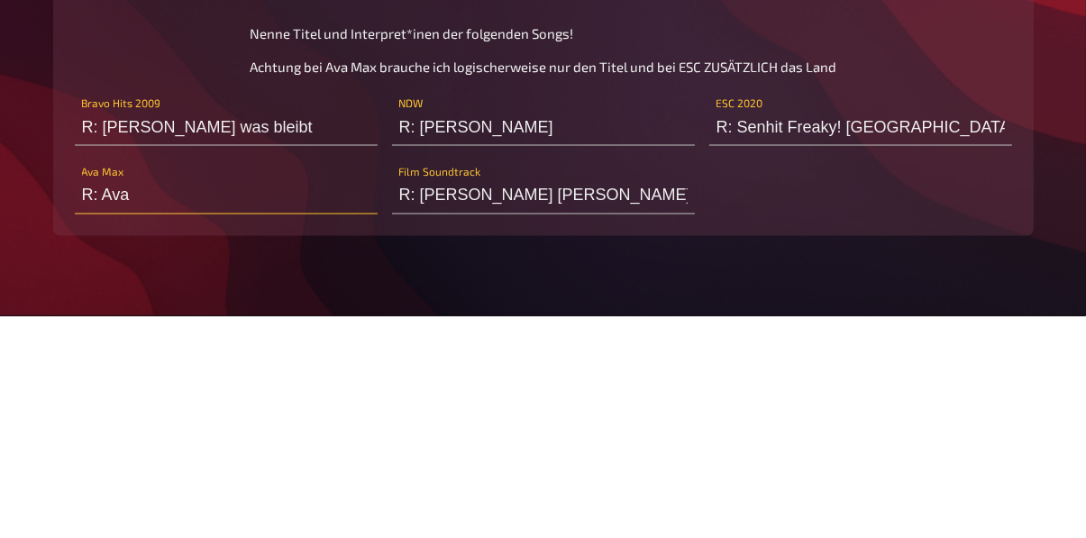
click at [233, 436] on input "R: Ava" at bounding box center [226, 418] width 303 height 36
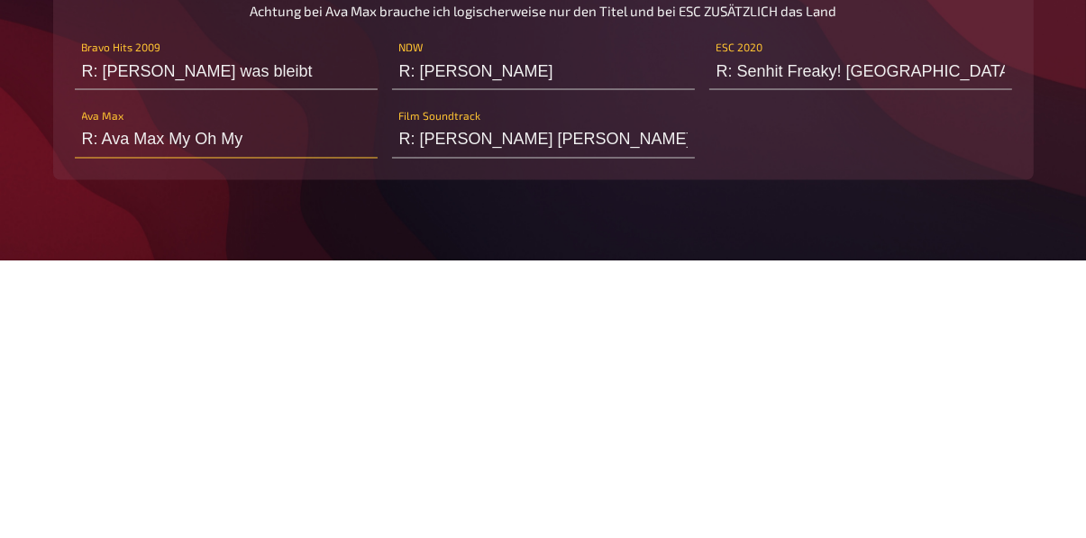
type input "R: Ava Max My Oh My"
click at [569, 368] on input "R: Peter Schilling" at bounding box center [543, 350] width 303 height 36
type input "R: Peter Schilling Titanic"
click at [268, 436] on input "R: Ava Max My Oh My" at bounding box center [226, 418] width 303 height 36
type input "R: Ava Max dancin on my own"
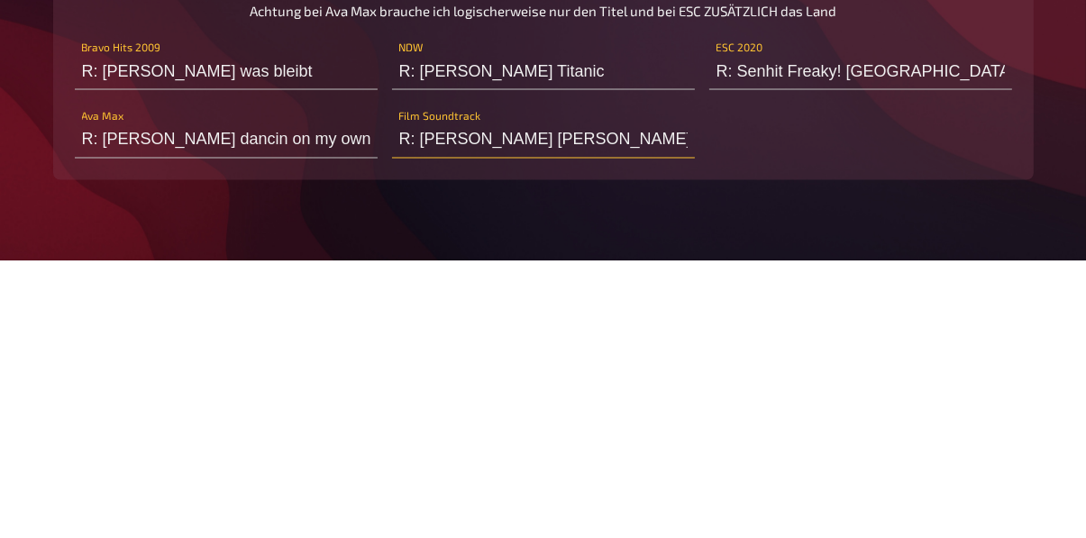
click at [451, 436] on input "R: Sherlock Holmes Hans Zimmer" at bounding box center [543, 418] width 303 height 36
click at [458, 436] on input "R: Sherlock Holmes Hans Zimmer" at bounding box center [543, 418] width 303 height 36
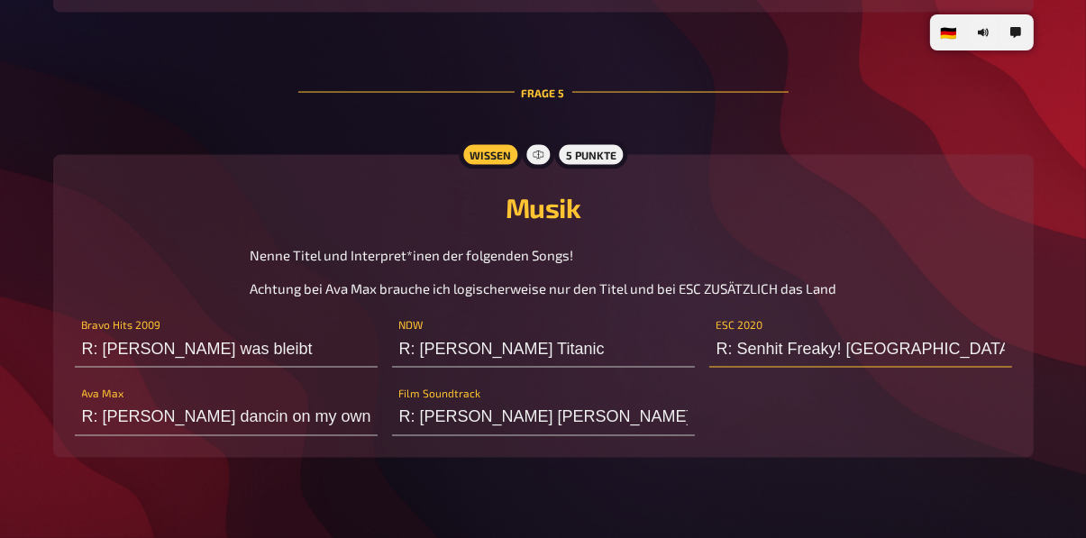
click at [954, 368] on input "R: Senhit Freaky! San Marino" at bounding box center [860, 350] width 303 height 36
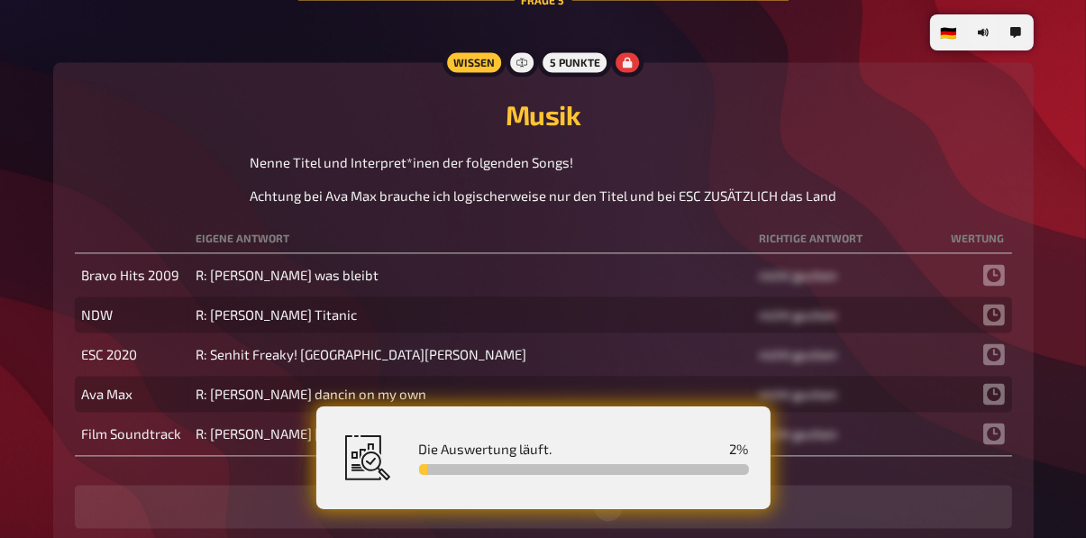
scroll to position [3364, 0]
